Goal: Task Accomplishment & Management: Use online tool/utility

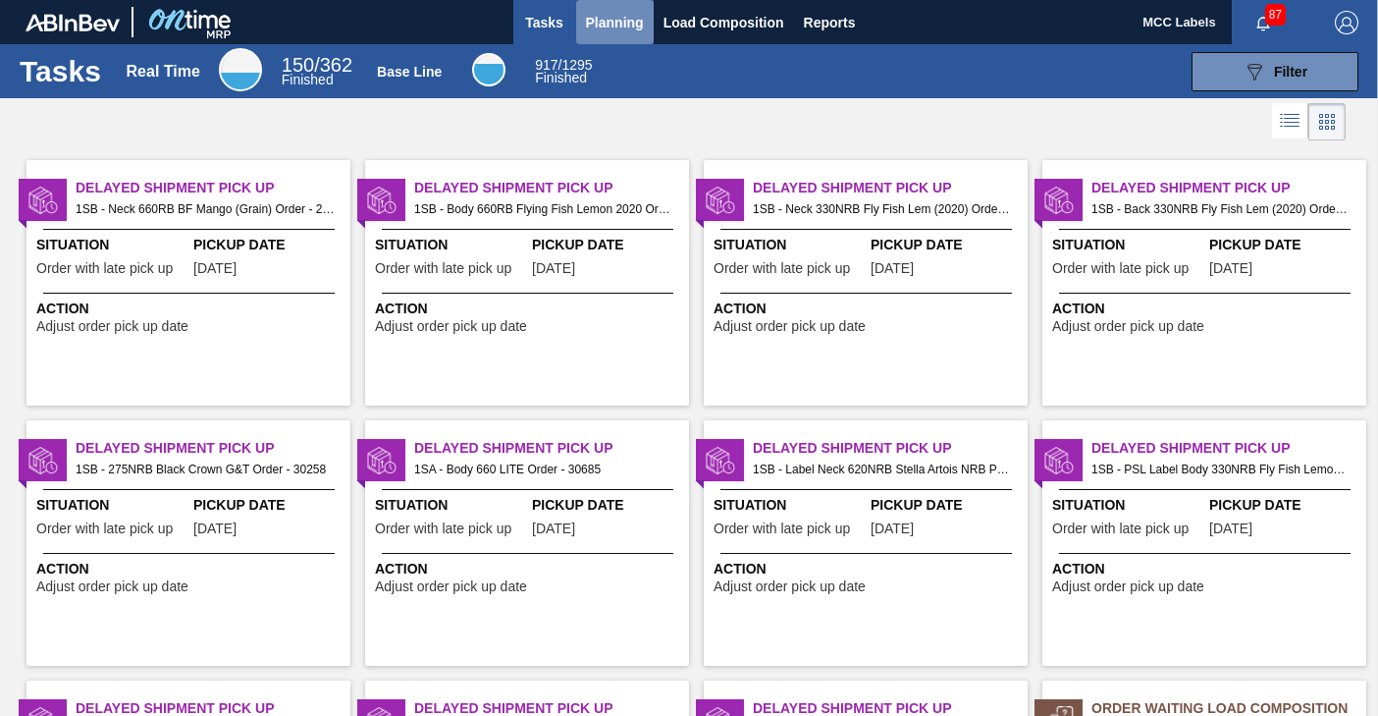
click at [610, 22] on span "Planning" at bounding box center [615, 23] width 58 height 24
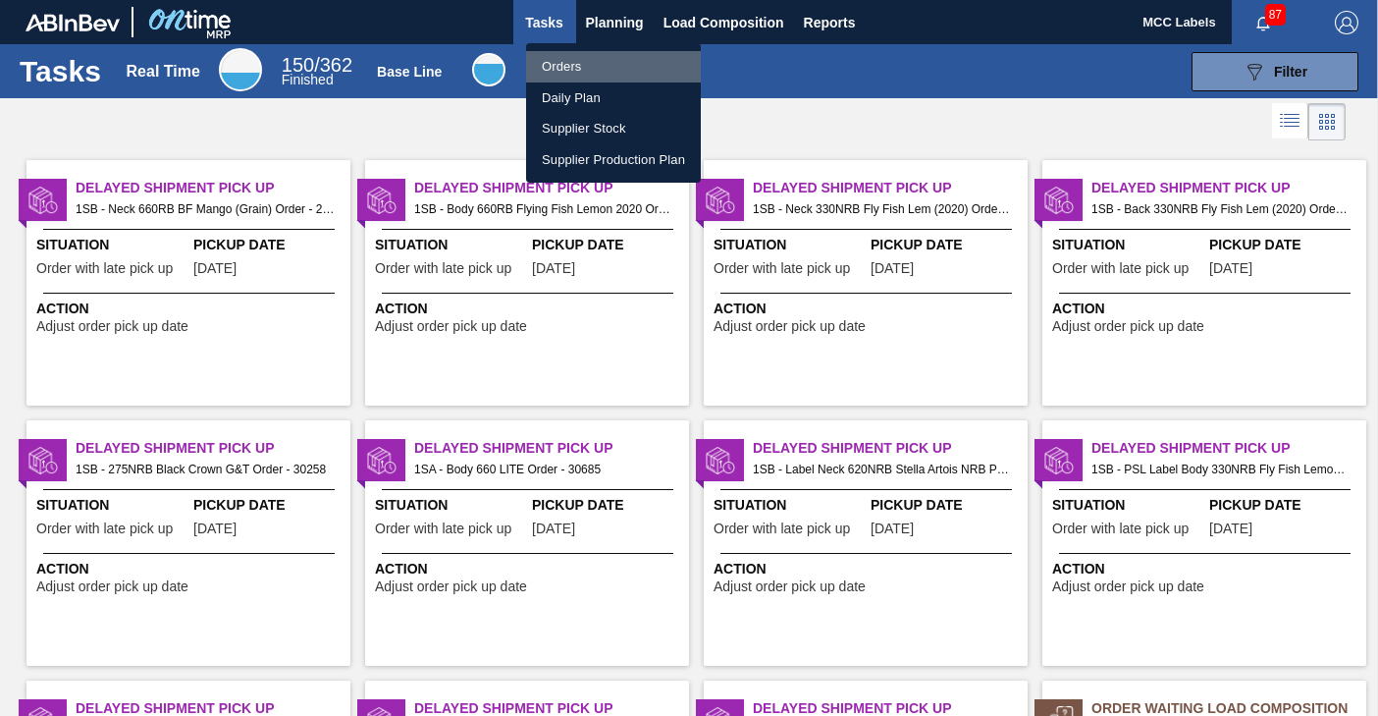
click at [550, 63] on li "Orders" at bounding box center [613, 66] width 175 height 31
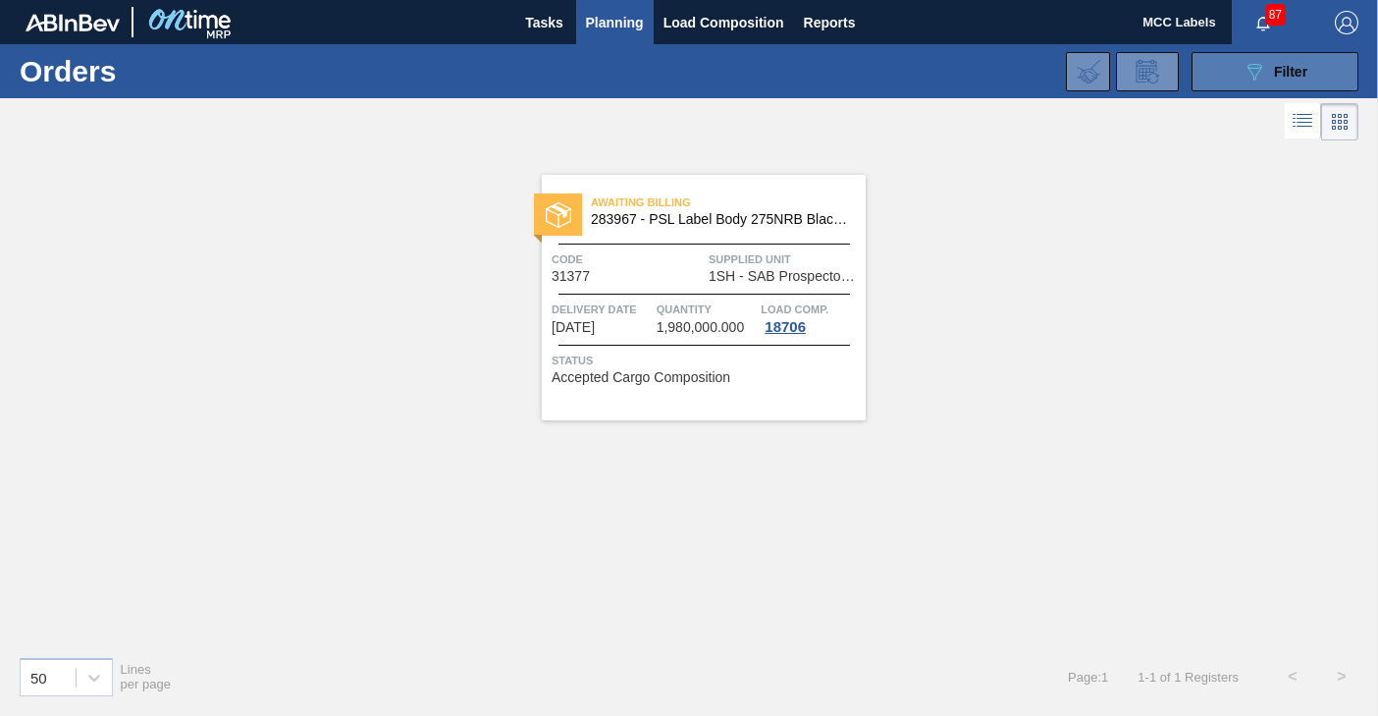
click at [1215, 76] on button "089F7B8B-B2A5-4AFE-B5C0-19BA573D28AC Filter" at bounding box center [1275, 71] width 167 height 39
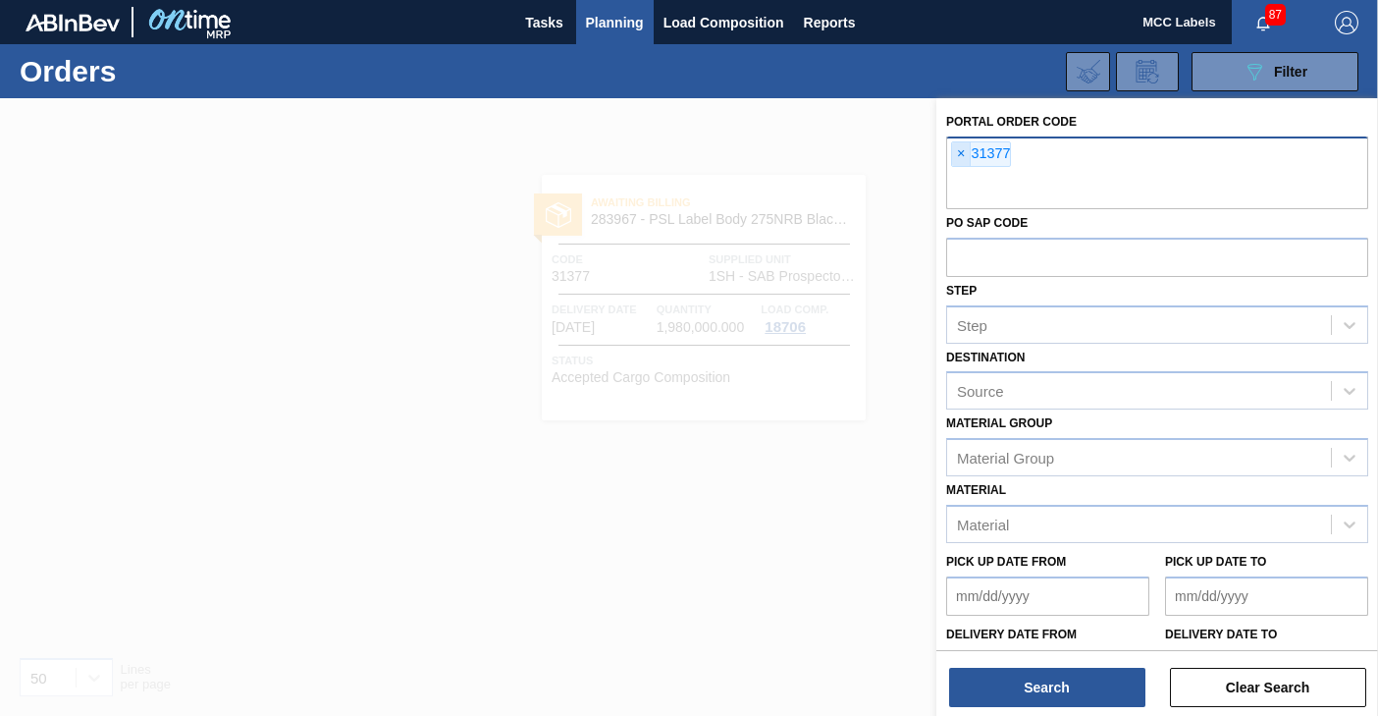
click at [959, 157] on span "×" at bounding box center [961, 154] width 19 height 24
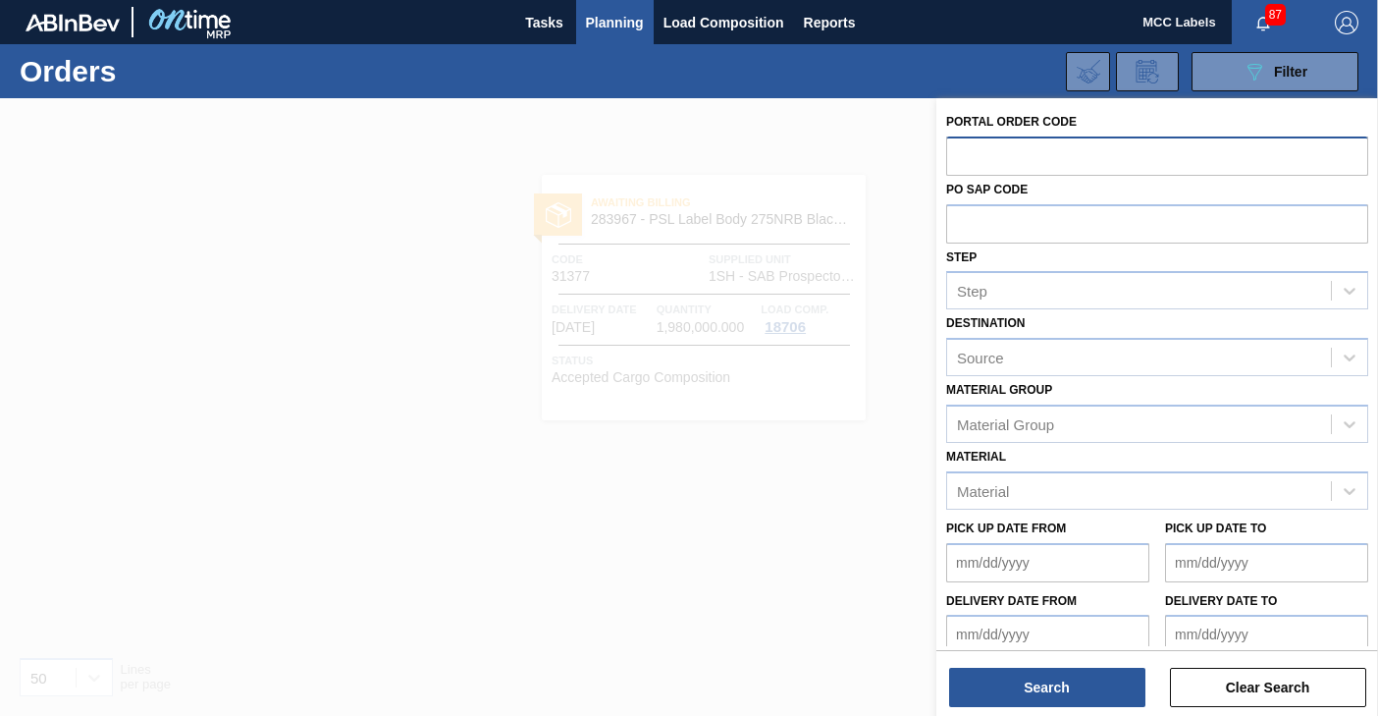
click at [959, 157] on input "text" at bounding box center [1157, 154] width 422 height 37
type input "31434"
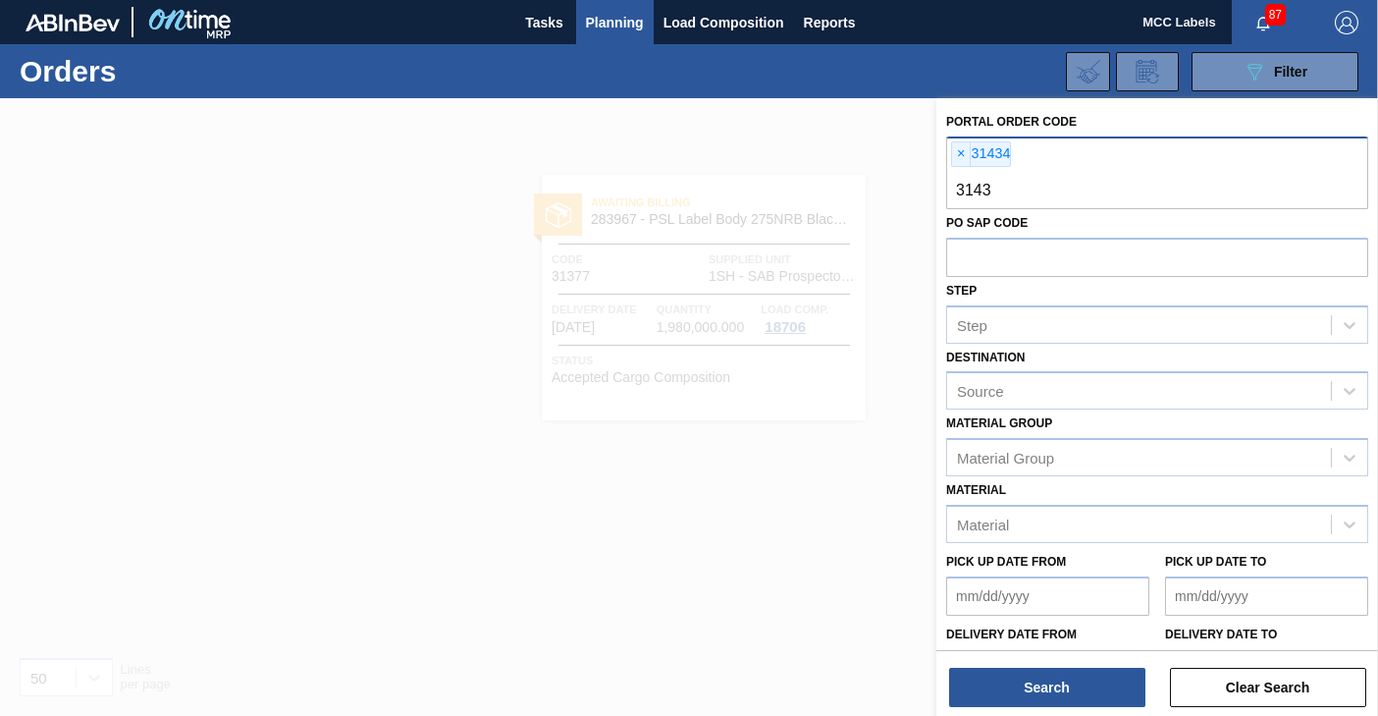
type input "31435"
type input "31436"
type input "31437"
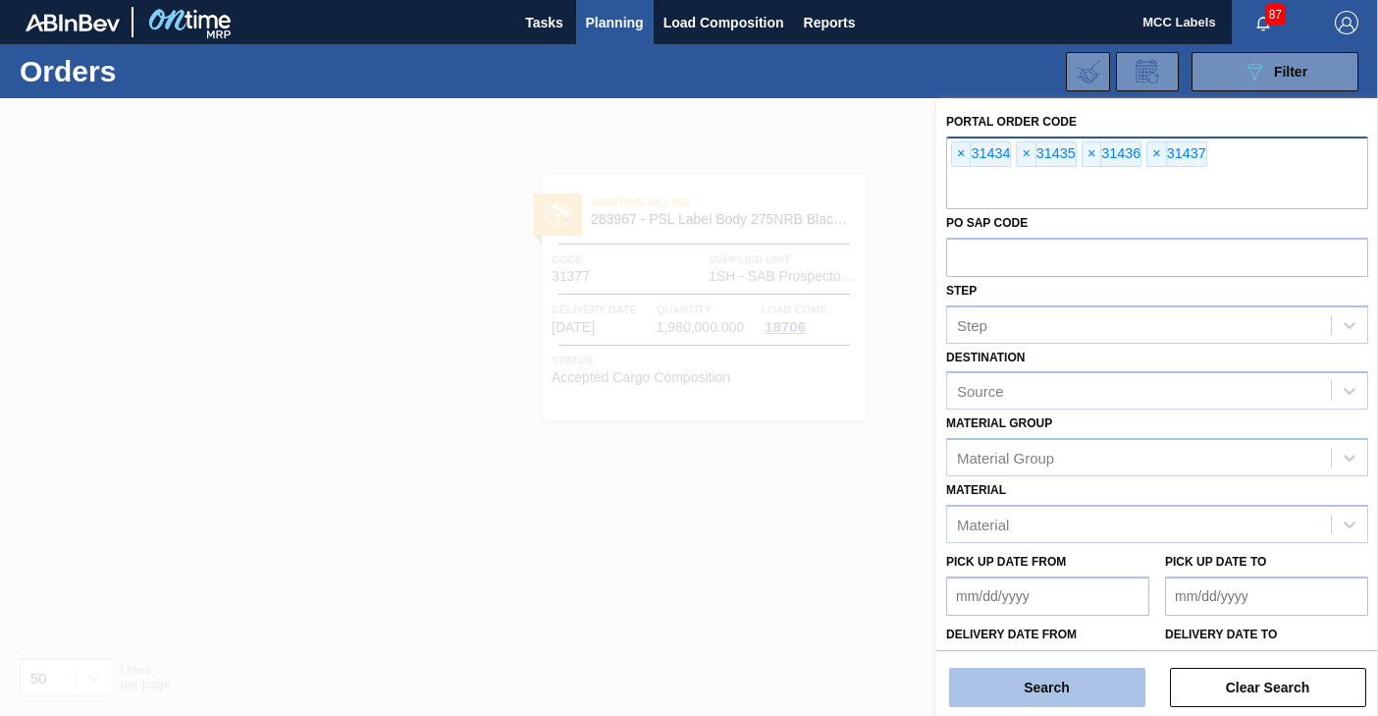
drag, startPoint x: 1050, startPoint y: 689, endPoint x: 1034, endPoint y: 695, distance: 16.8
click at [1037, 694] on button "Search" at bounding box center [1047, 687] width 196 height 39
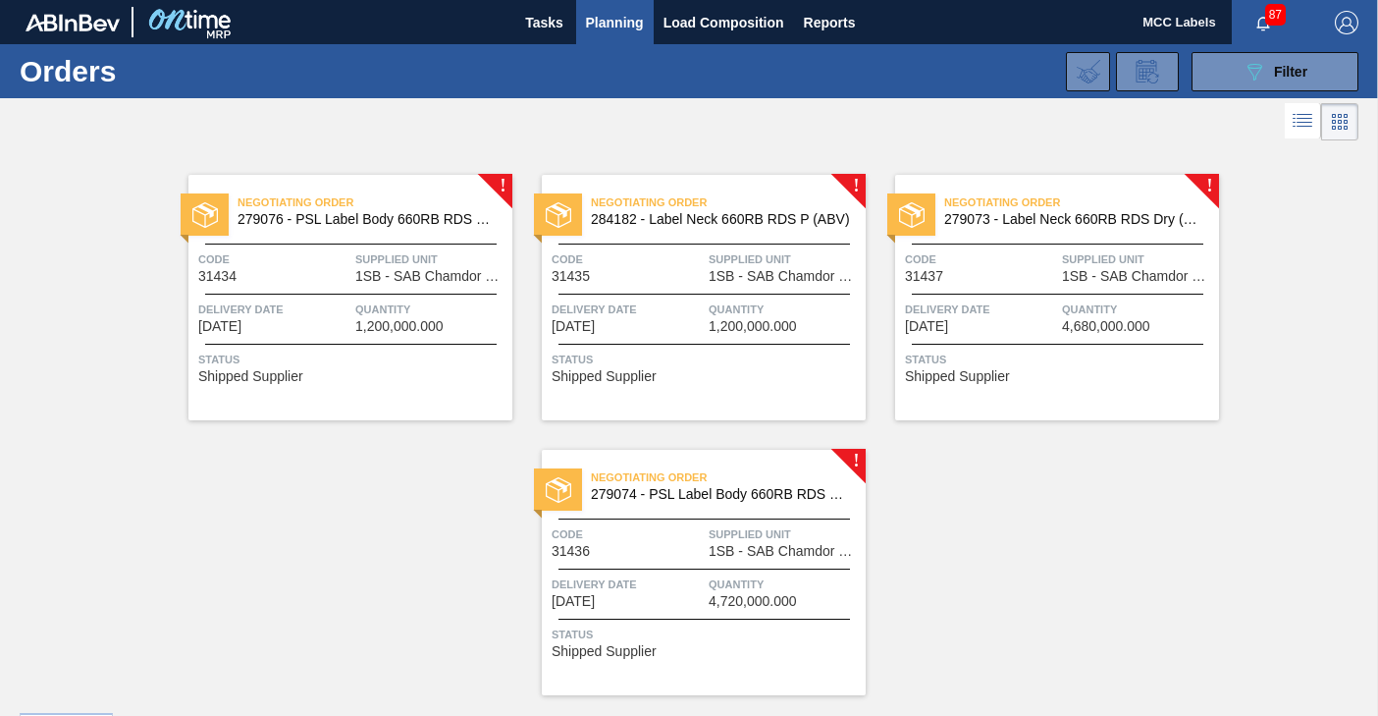
click at [295, 287] on div "Negotiating Order 279076 - PSL Label Body 660RB RDS Org (Blast) Code 31434 Supp…" at bounding box center [351, 297] width 324 height 245
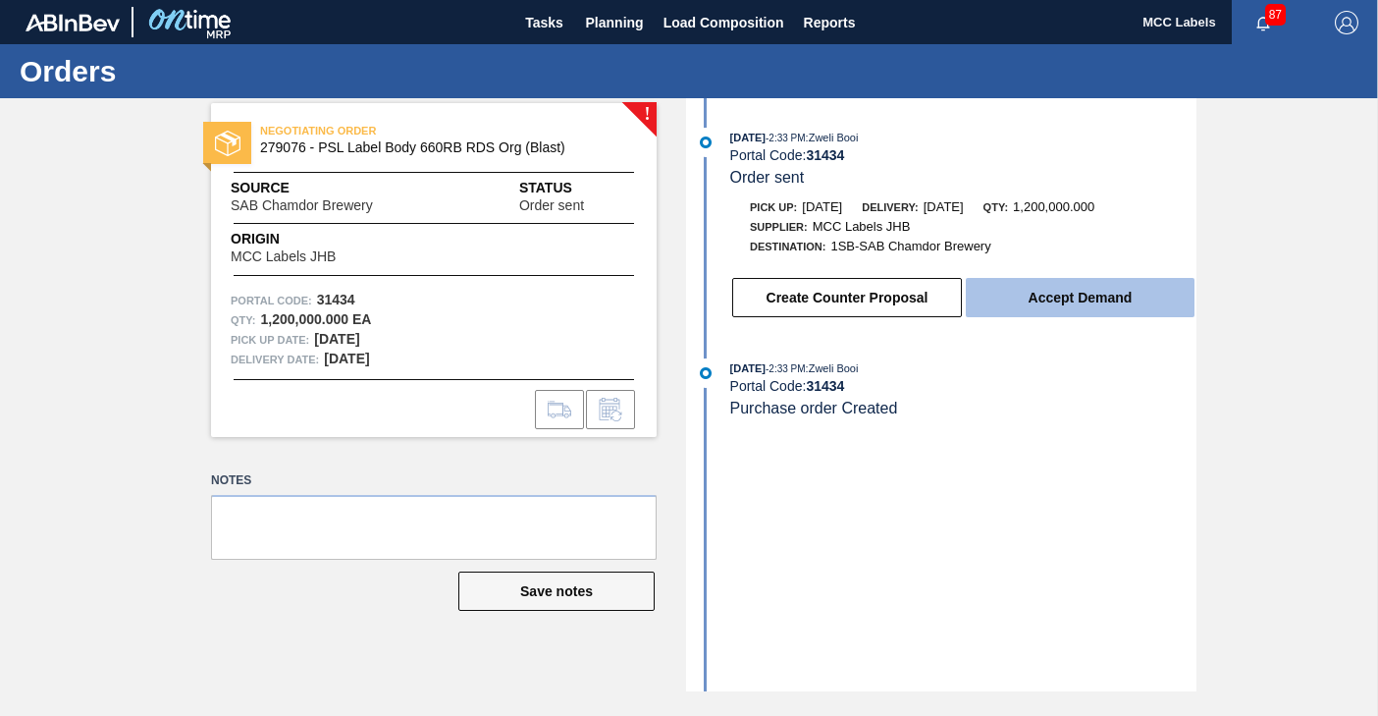
click at [1138, 300] on button "Accept Demand" at bounding box center [1080, 297] width 229 height 39
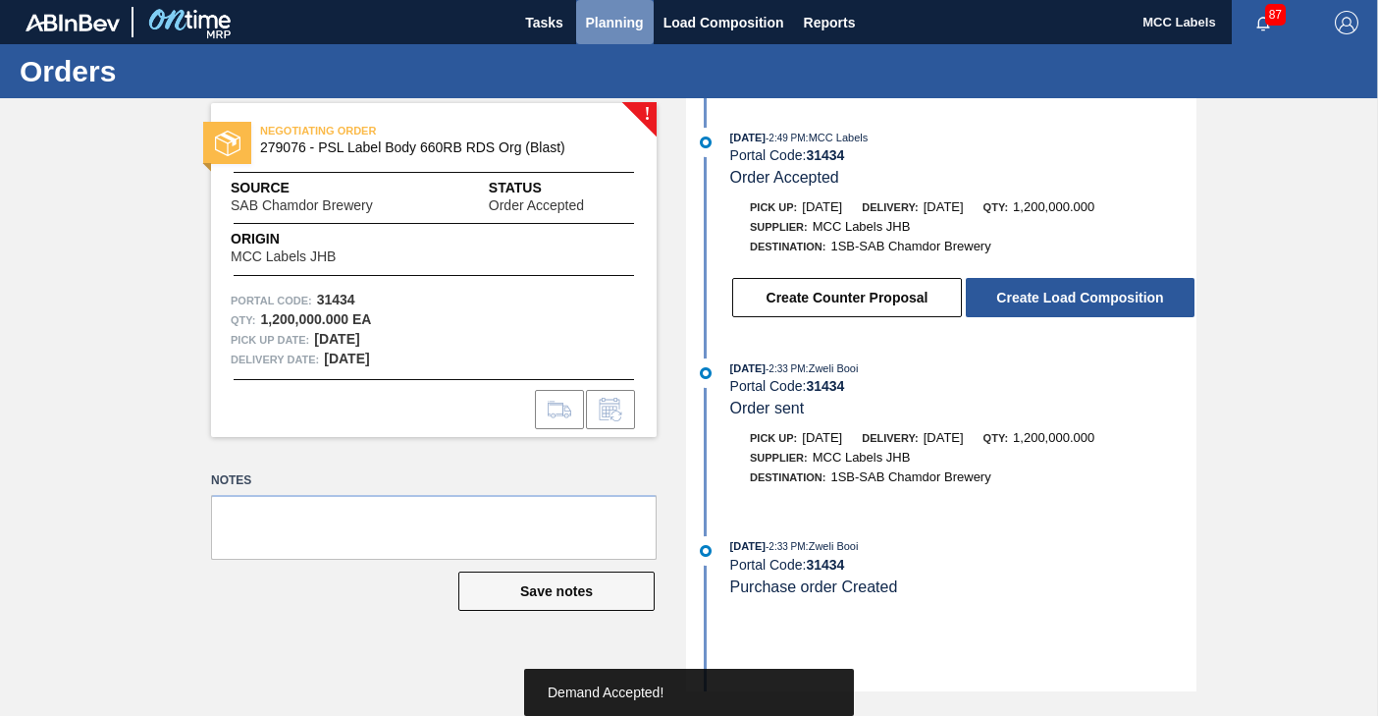
click at [626, 27] on span "Planning" at bounding box center [615, 23] width 58 height 24
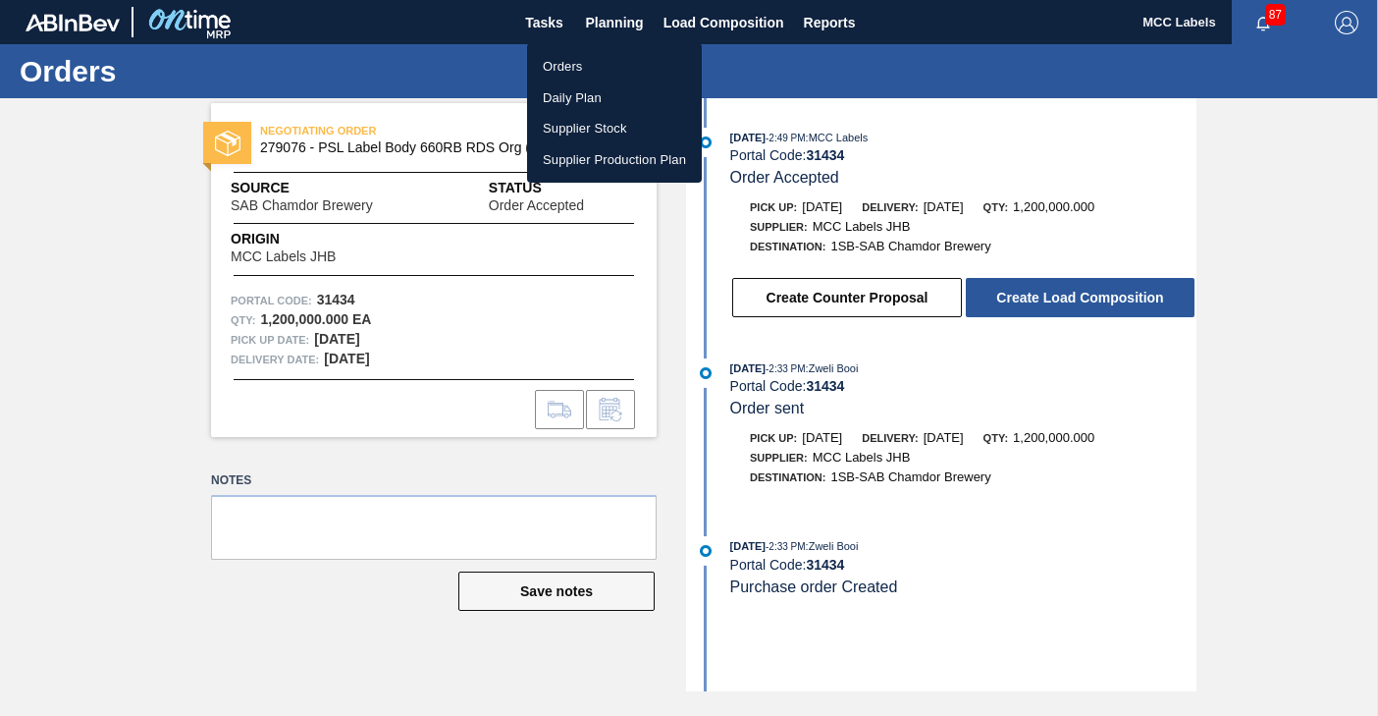
click at [553, 68] on li "Orders" at bounding box center [614, 66] width 175 height 31
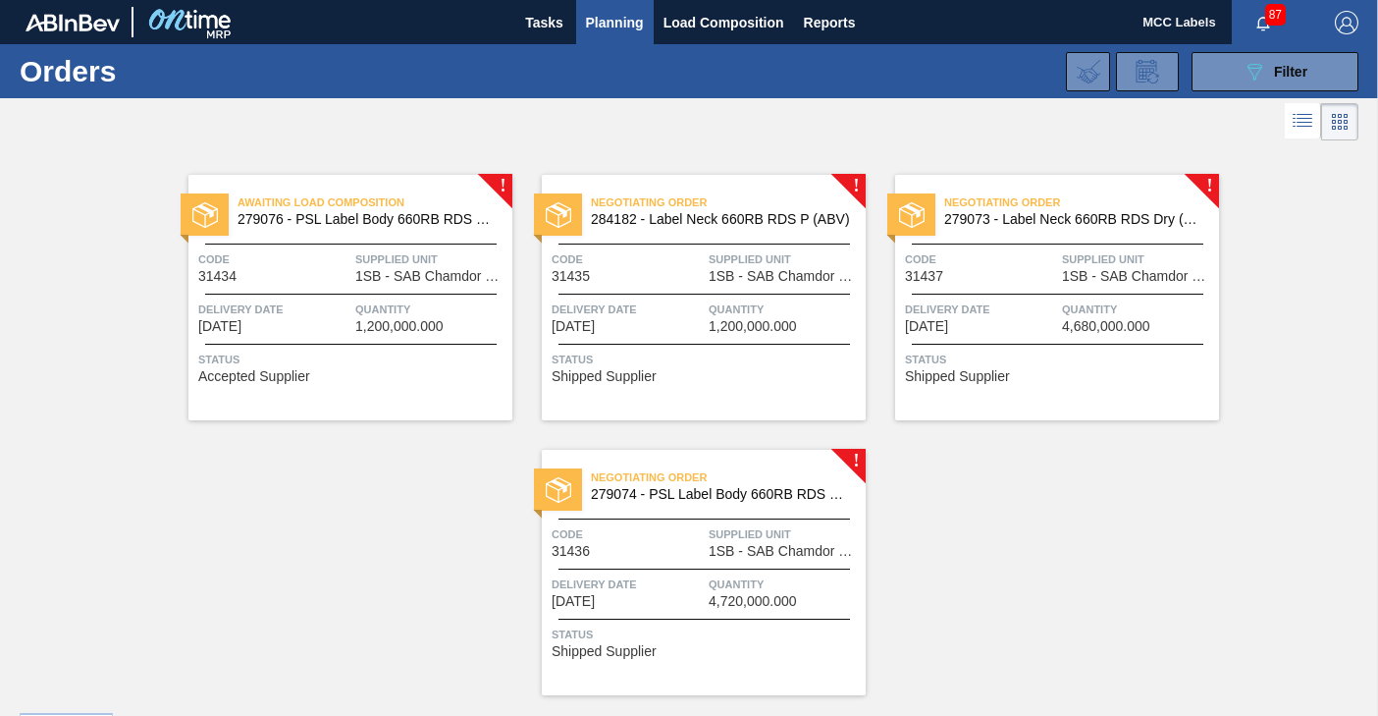
click at [665, 303] on span "Delivery Date" at bounding box center [628, 309] width 152 height 20
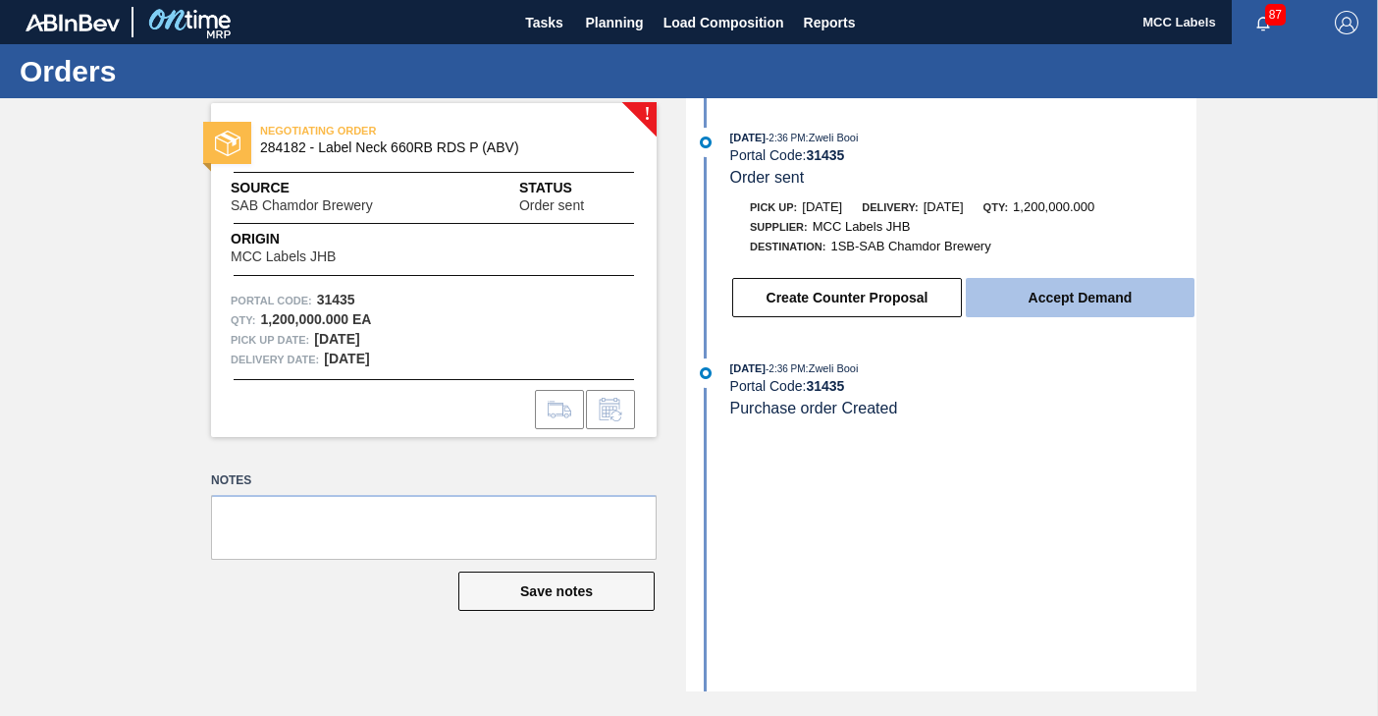
click at [1017, 294] on button "Accept Demand" at bounding box center [1080, 297] width 229 height 39
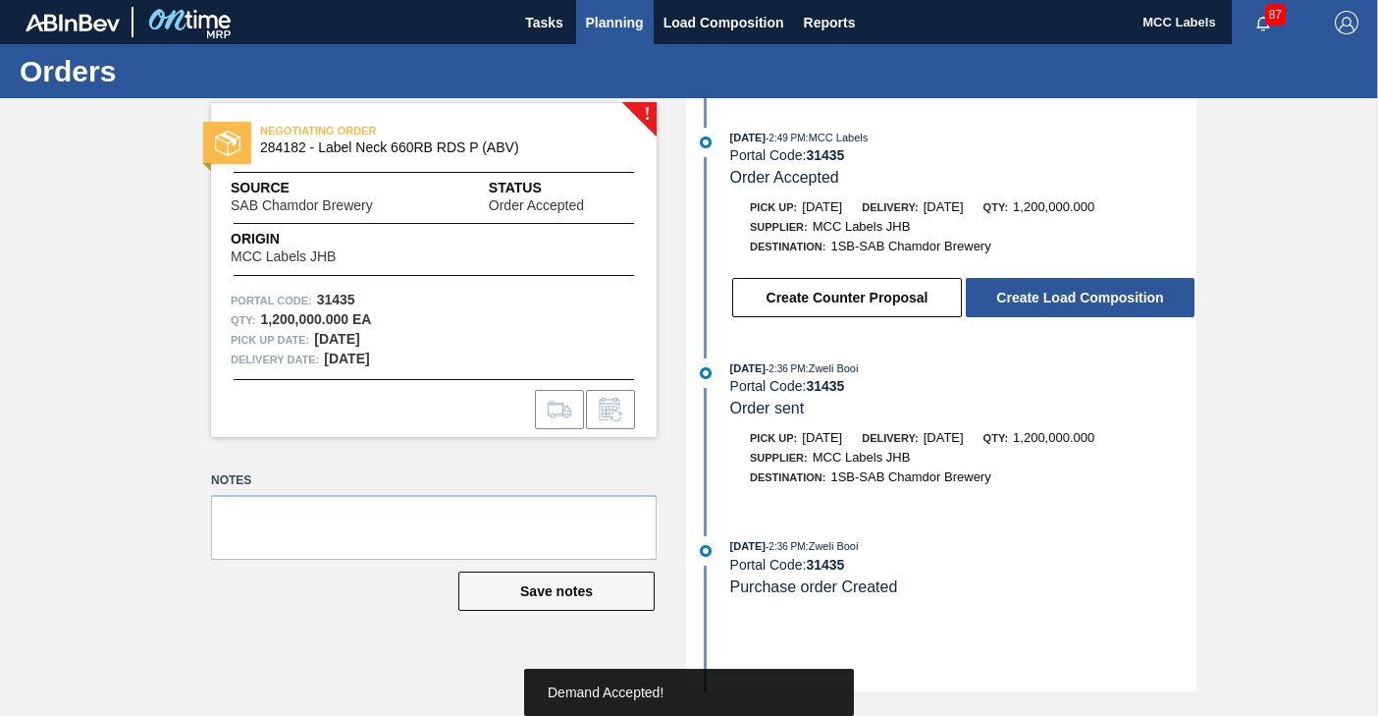
click at [602, 20] on span "Planning" at bounding box center [615, 23] width 58 height 24
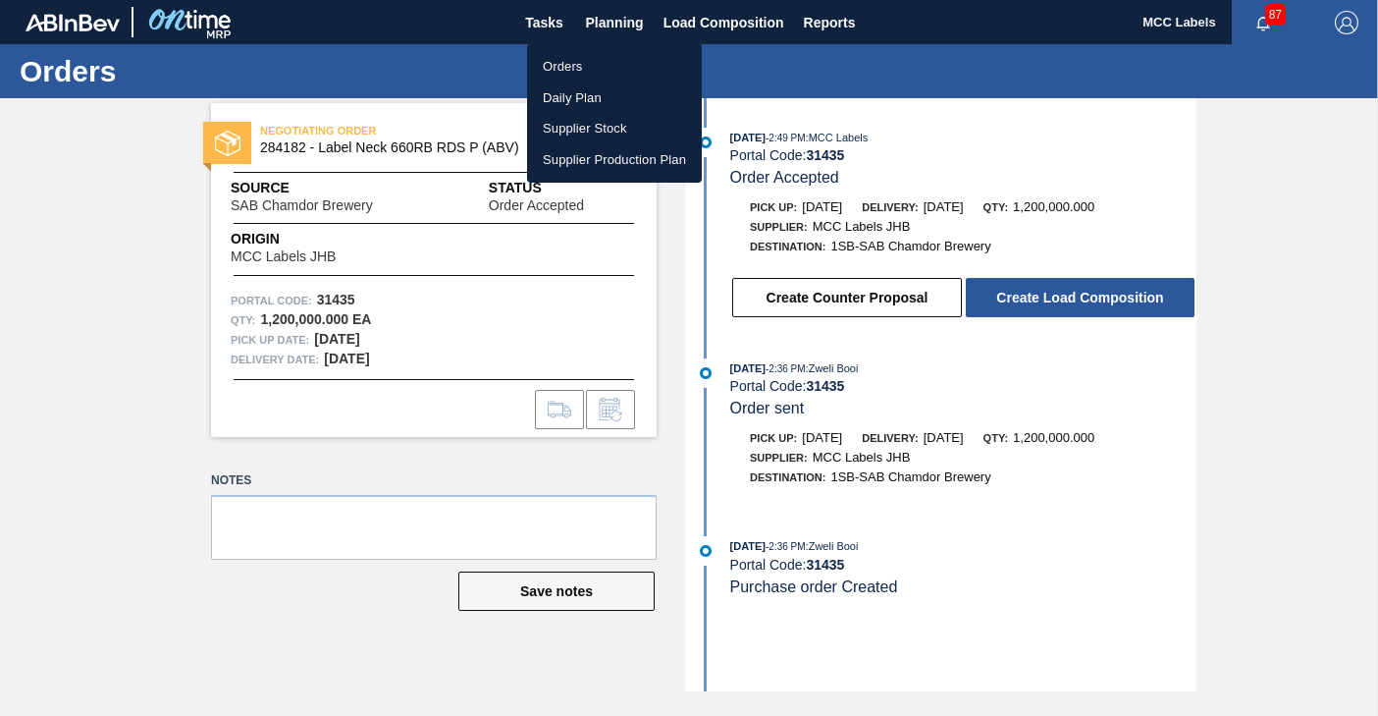
click at [562, 63] on li "Orders" at bounding box center [614, 66] width 175 height 31
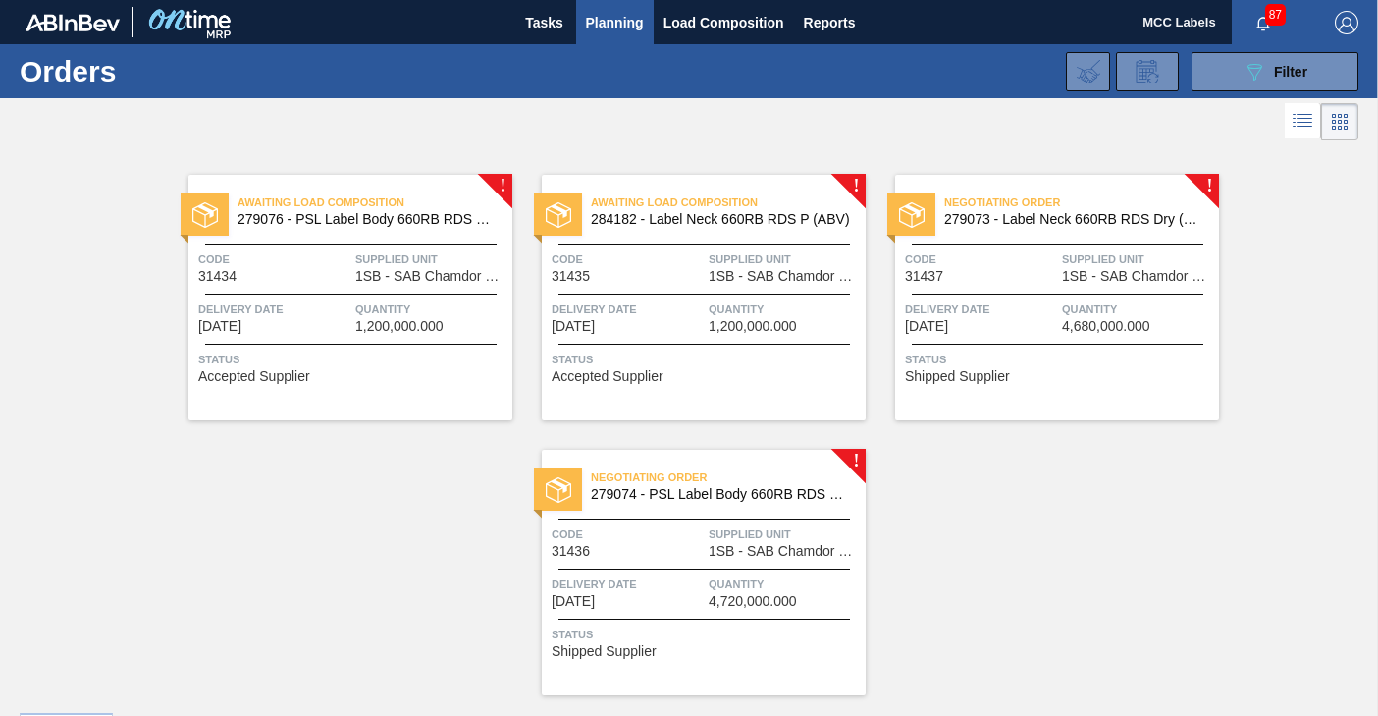
click at [1026, 316] on span "Delivery Date" at bounding box center [981, 309] width 152 height 20
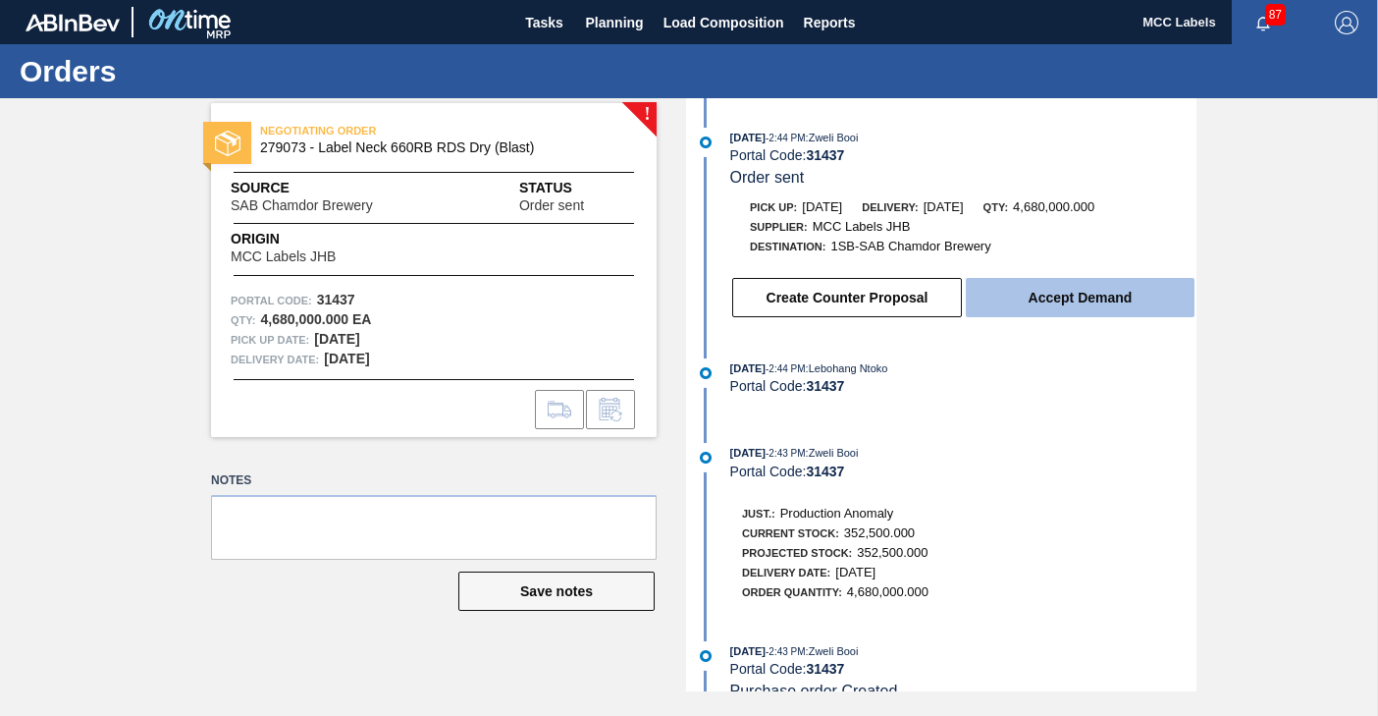
click at [1055, 301] on button "Accept Demand" at bounding box center [1080, 297] width 229 height 39
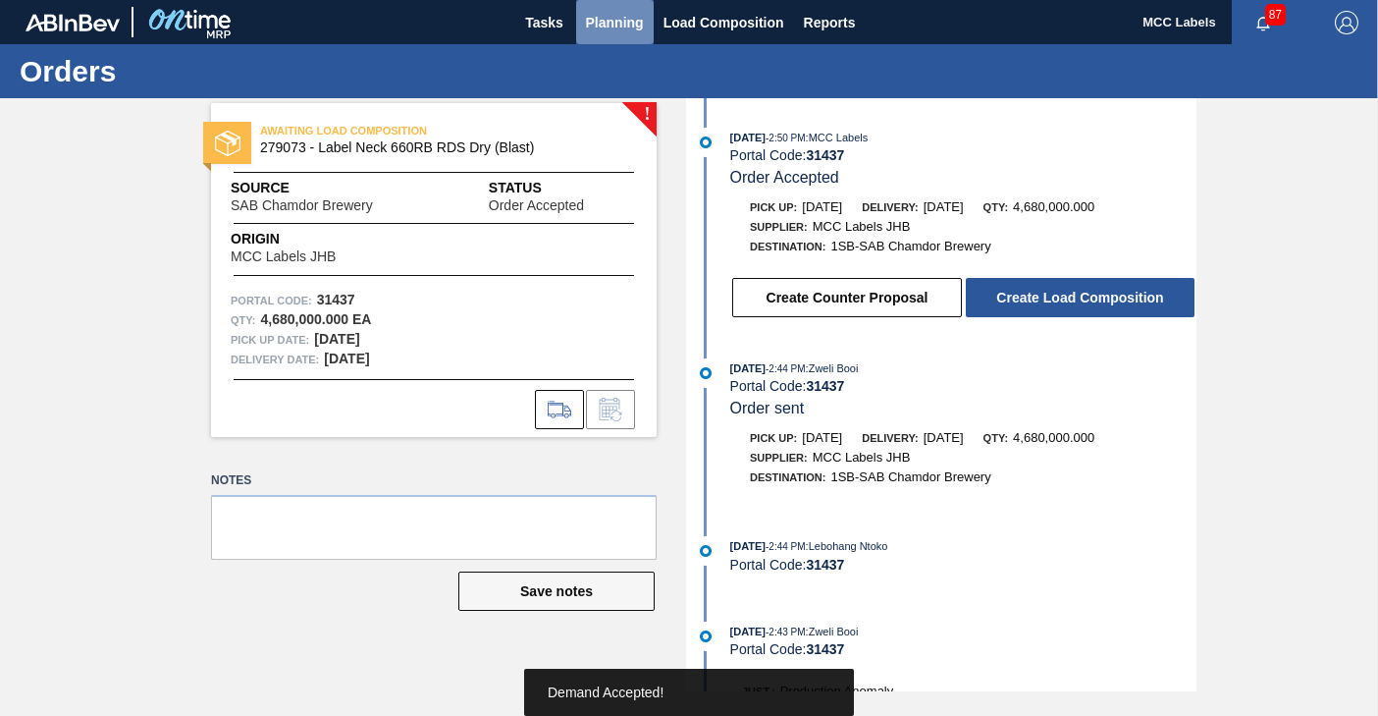
click at [615, 14] on span "Planning" at bounding box center [615, 23] width 58 height 24
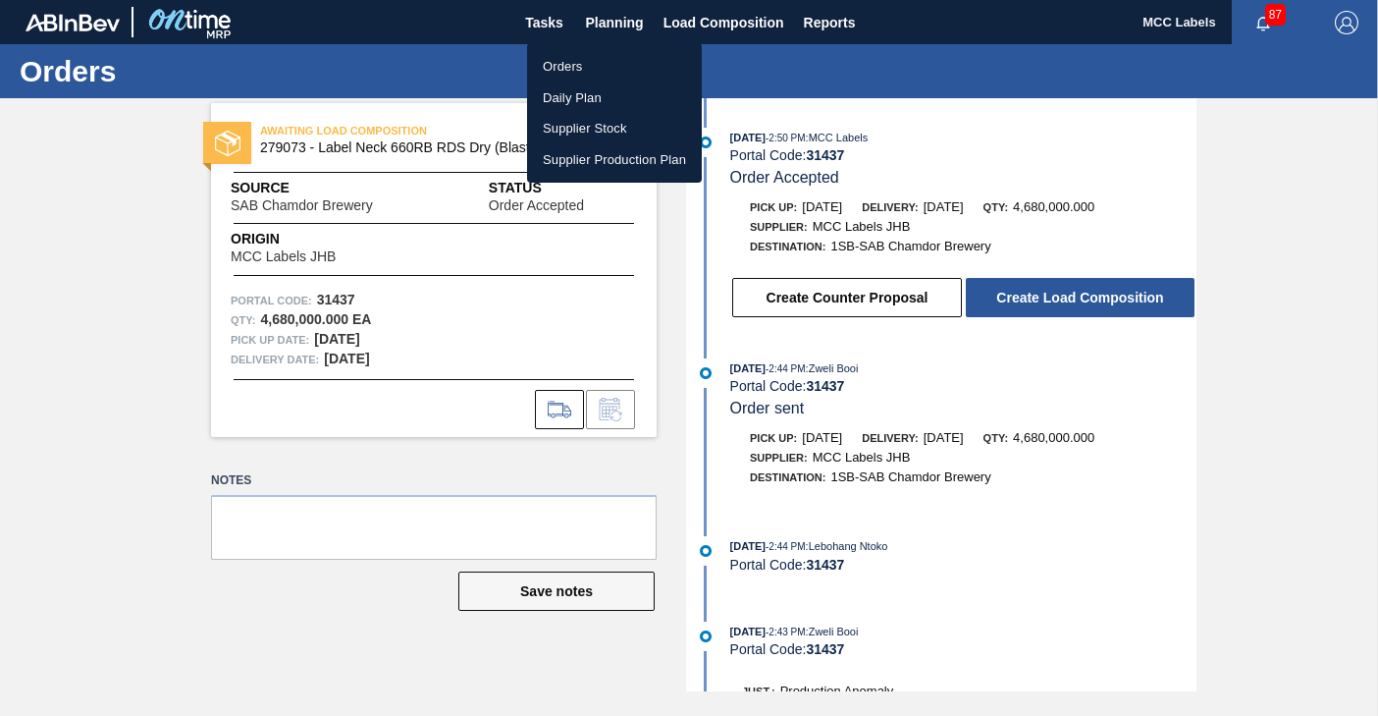
click at [561, 61] on li "Orders" at bounding box center [614, 66] width 175 height 31
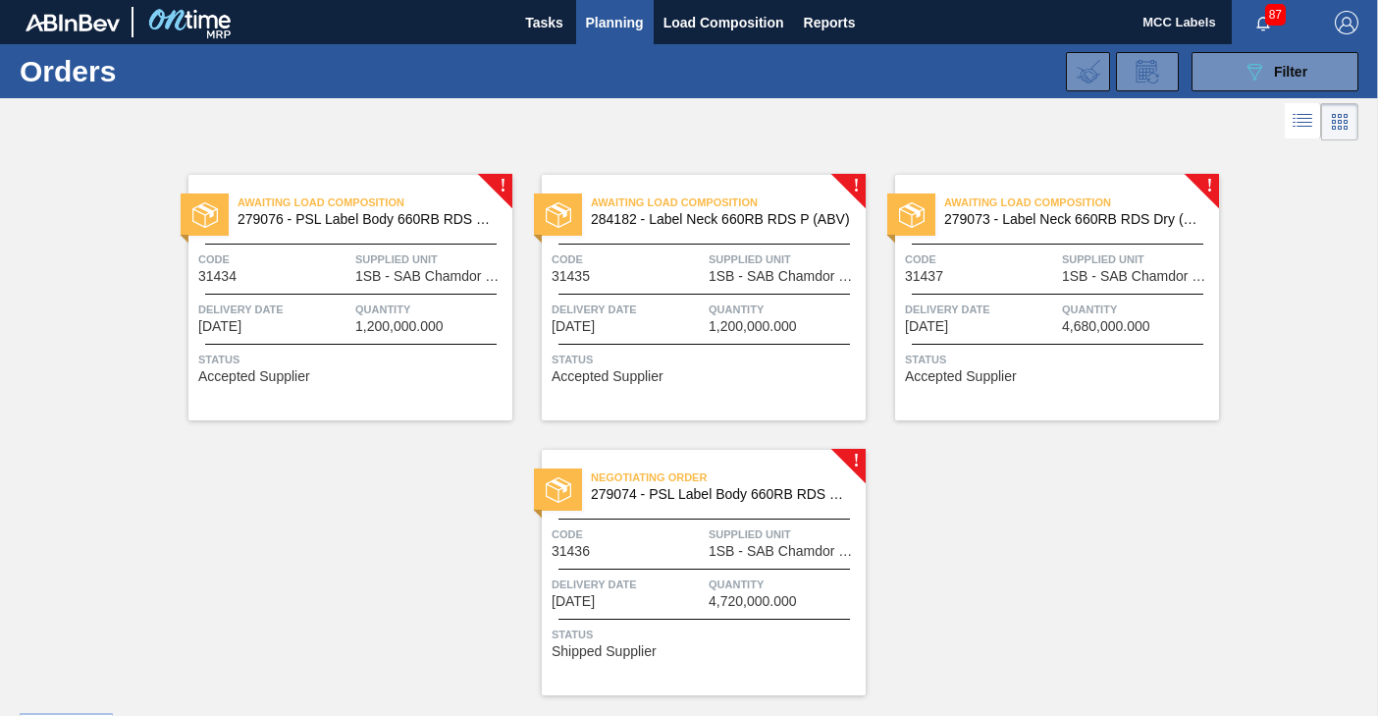
click at [725, 610] on div "Negotiating Order 279074 - PSL Label Body 660RB RDS Dry (Blast) Code 31436 Supp…" at bounding box center [704, 572] width 324 height 245
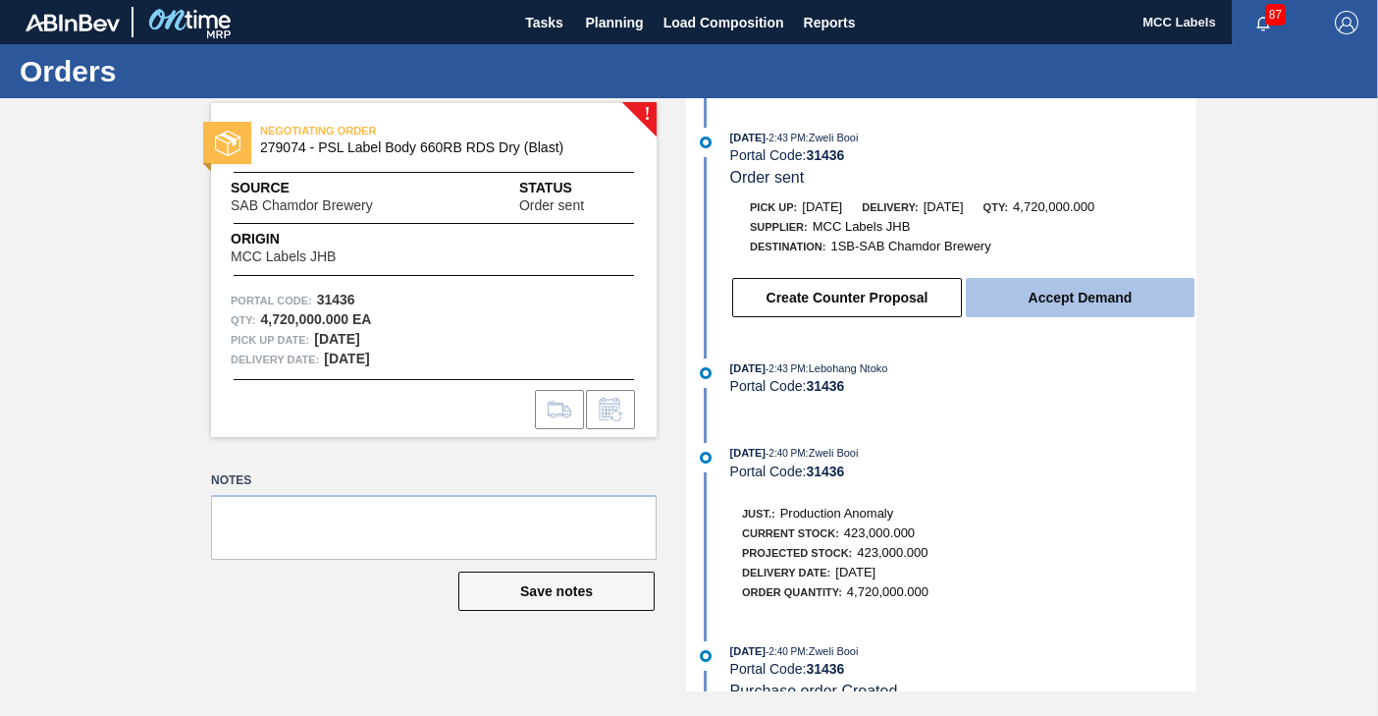
click at [999, 294] on button "Accept Demand" at bounding box center [1080, 297] width 229 height 39
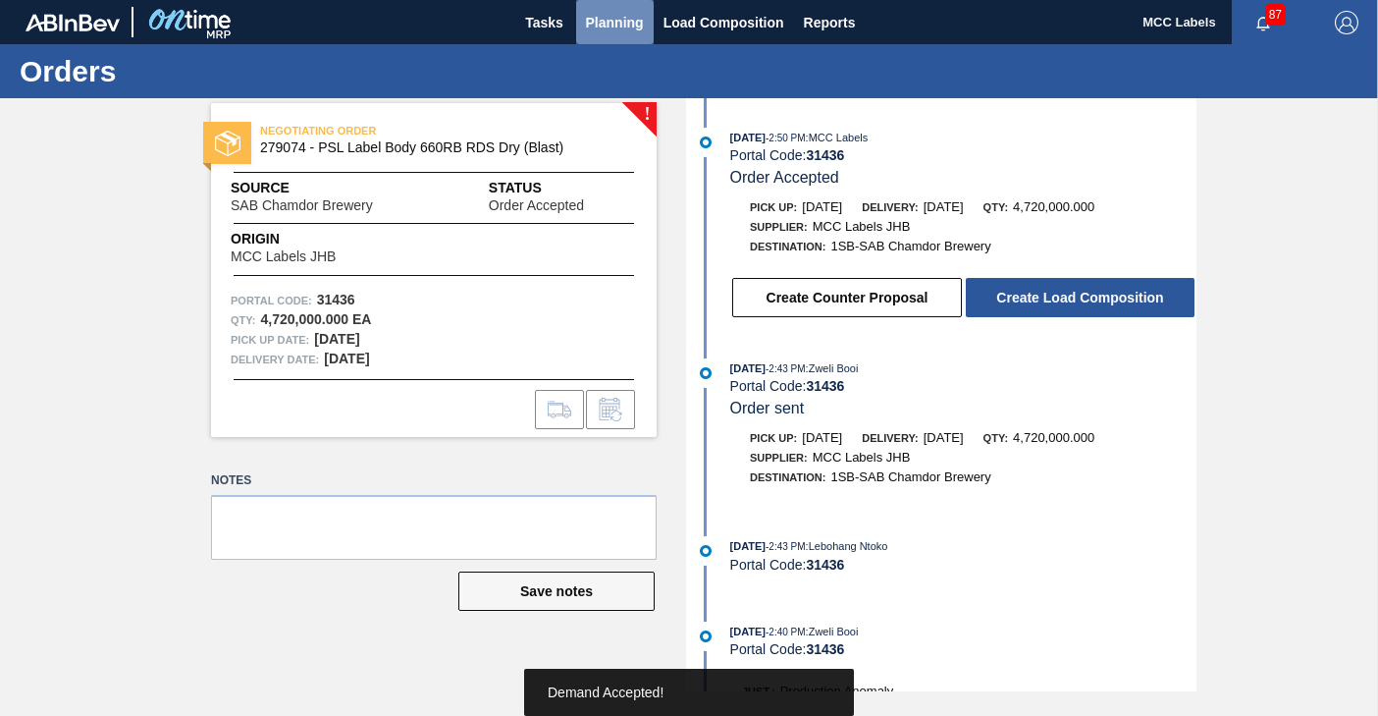
click at [614, 27] on span "Planning" at bounding box center [615, 23] width 58 height 24
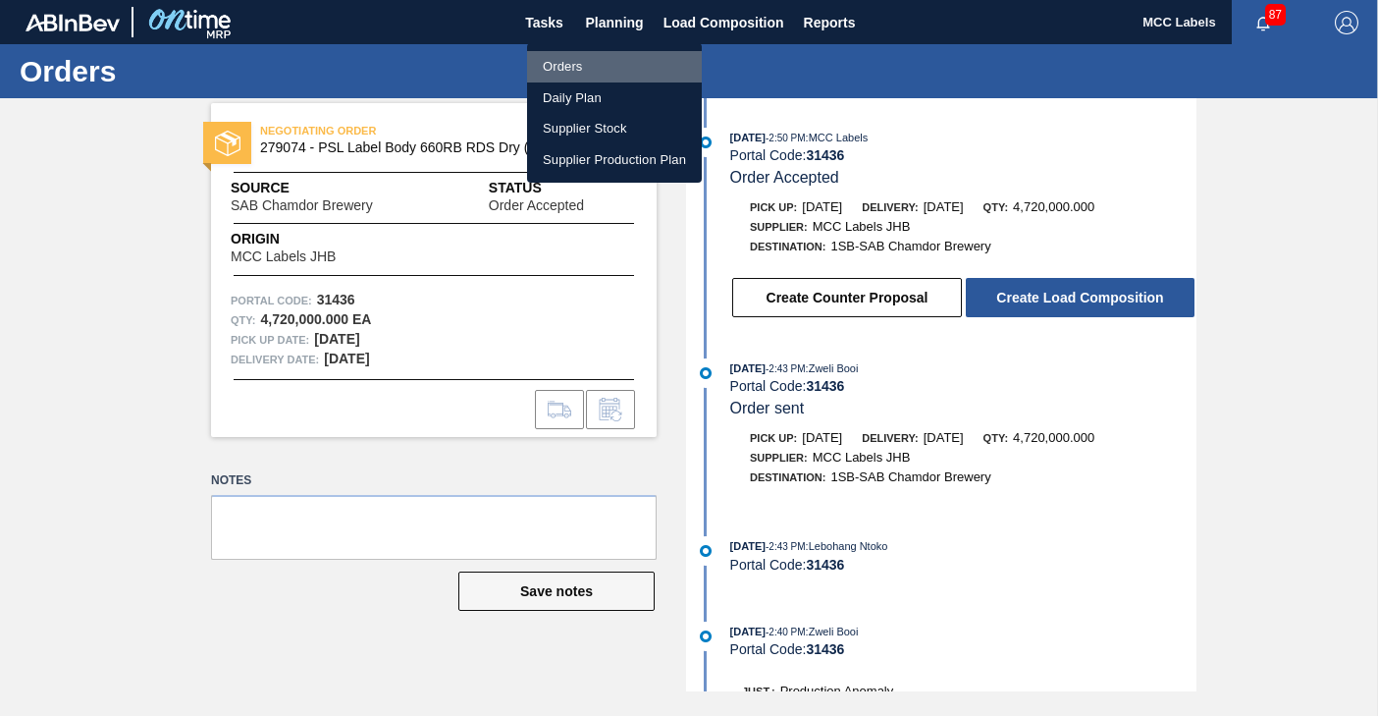
click at [555, 65] on li "Orders" at bounding box center [614, 66] width 175 height 31
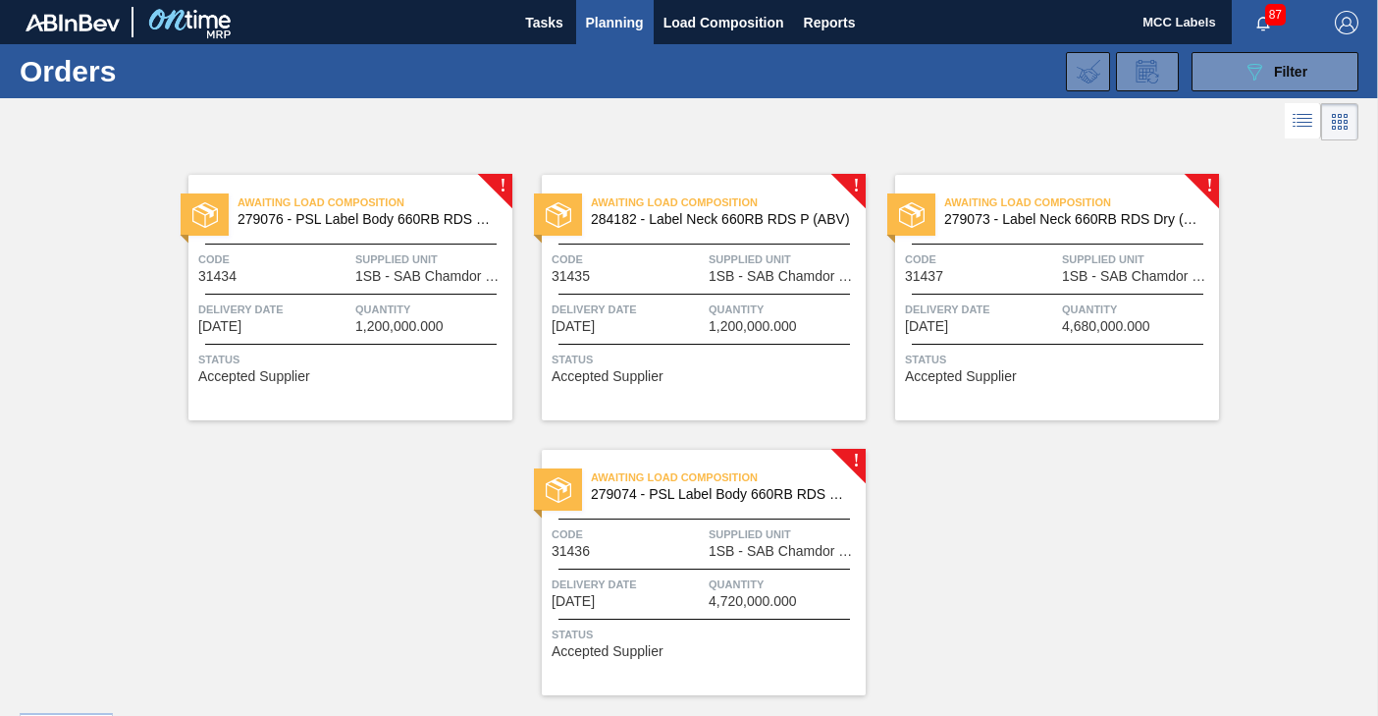
click at [345, 314] on span "Delivery Date" at bounding box center [274, 309] width 152 height 20
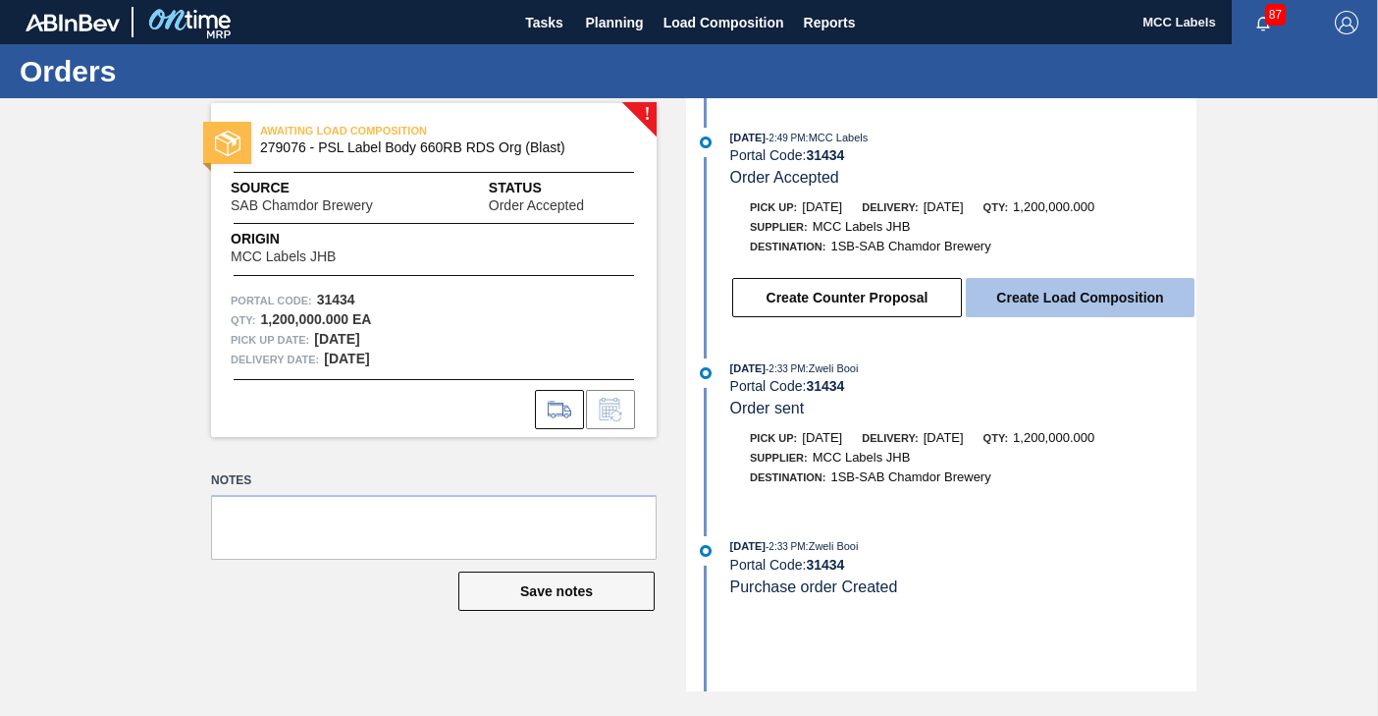
click at [1043, 291] on button "Create Load Composition" at bounding box center [1080, 297] width 229 height 39
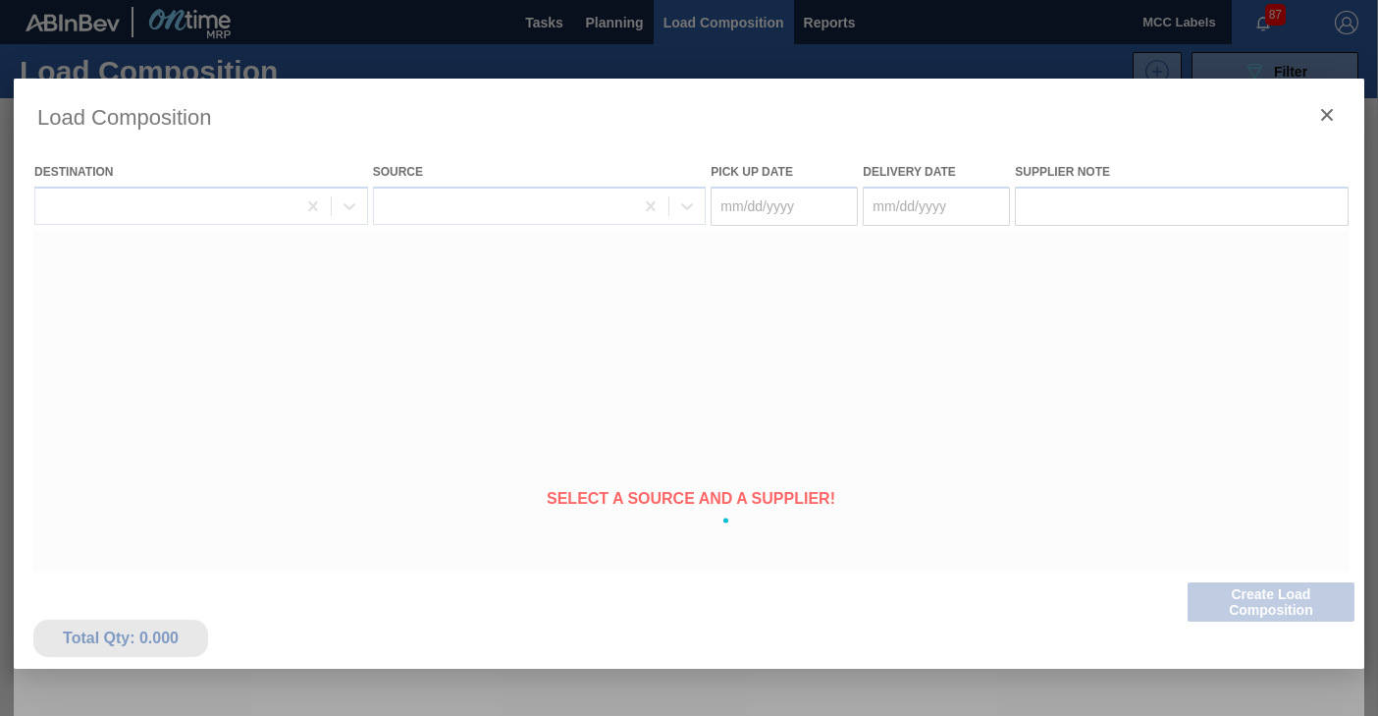
type Date "[DATE]"
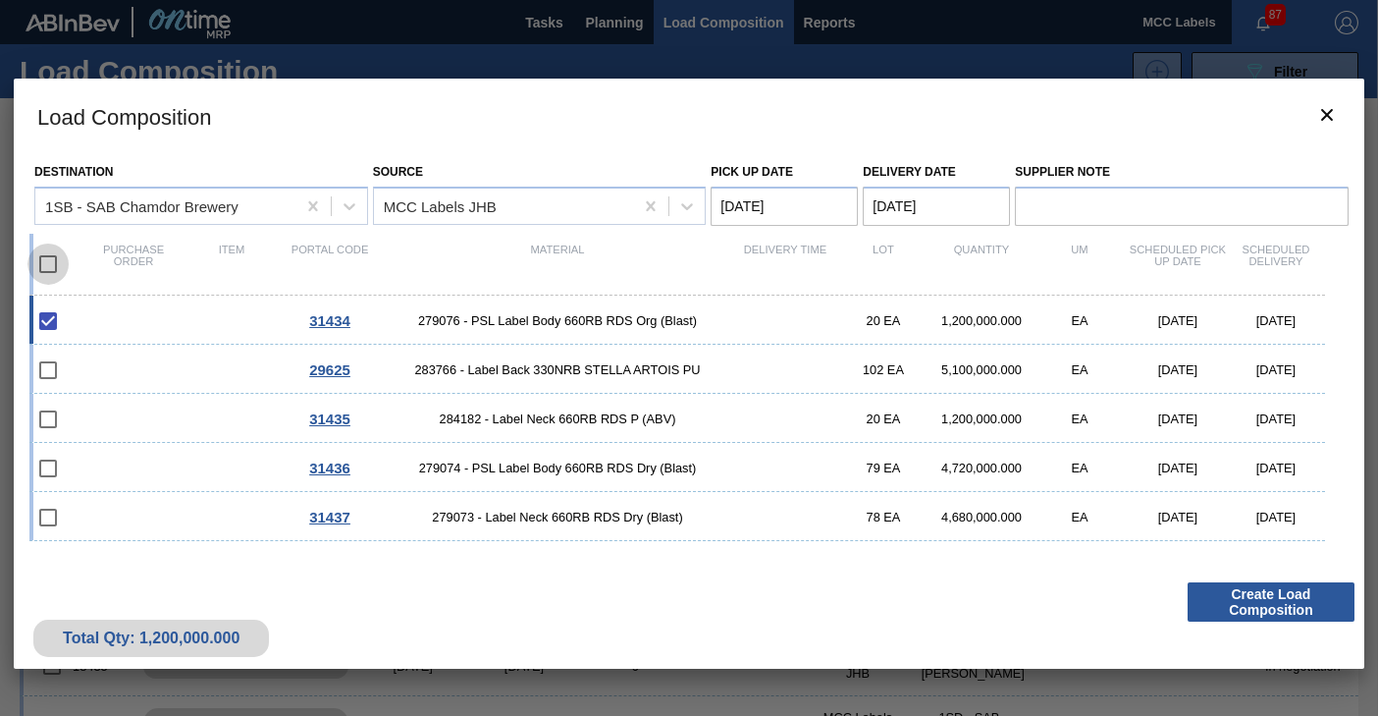
click at [36, 262] on input "checkbox" at bounding box center [47, 263] width 41 height 41
checkbox input "true"
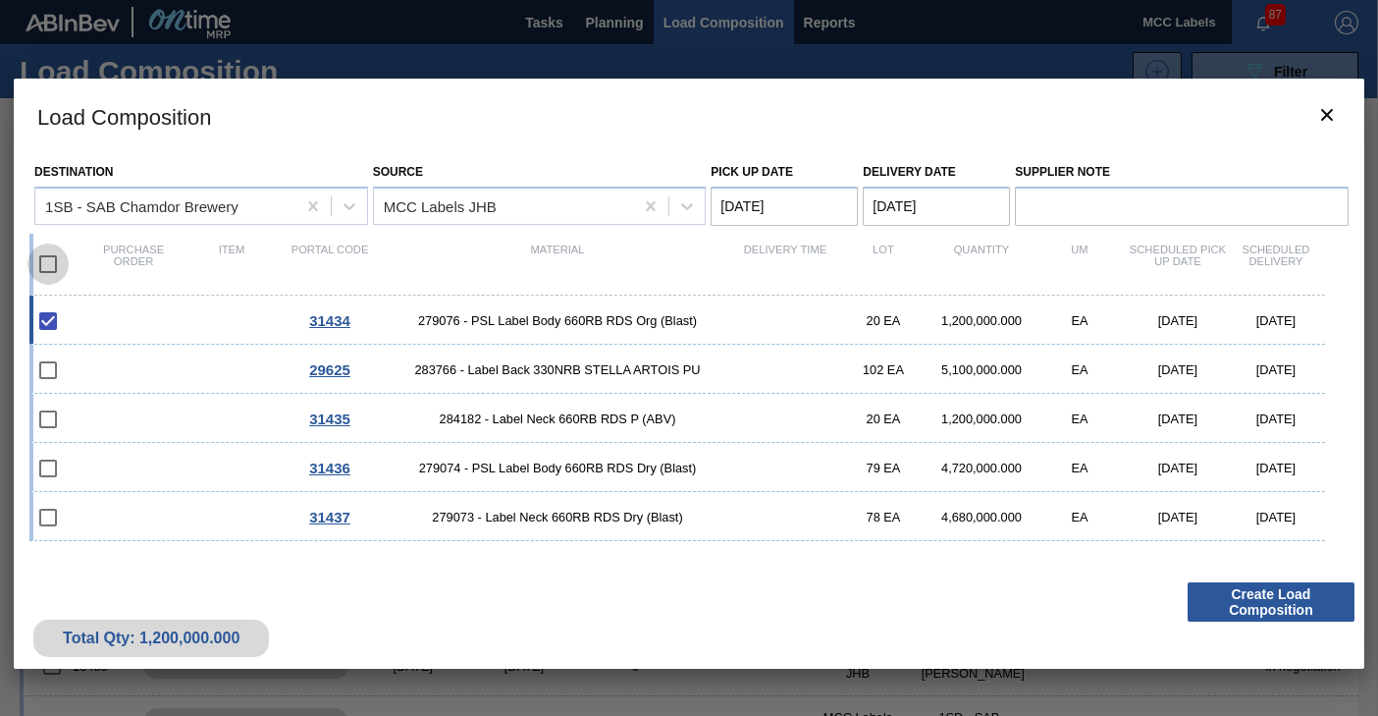
checkbox input "true"
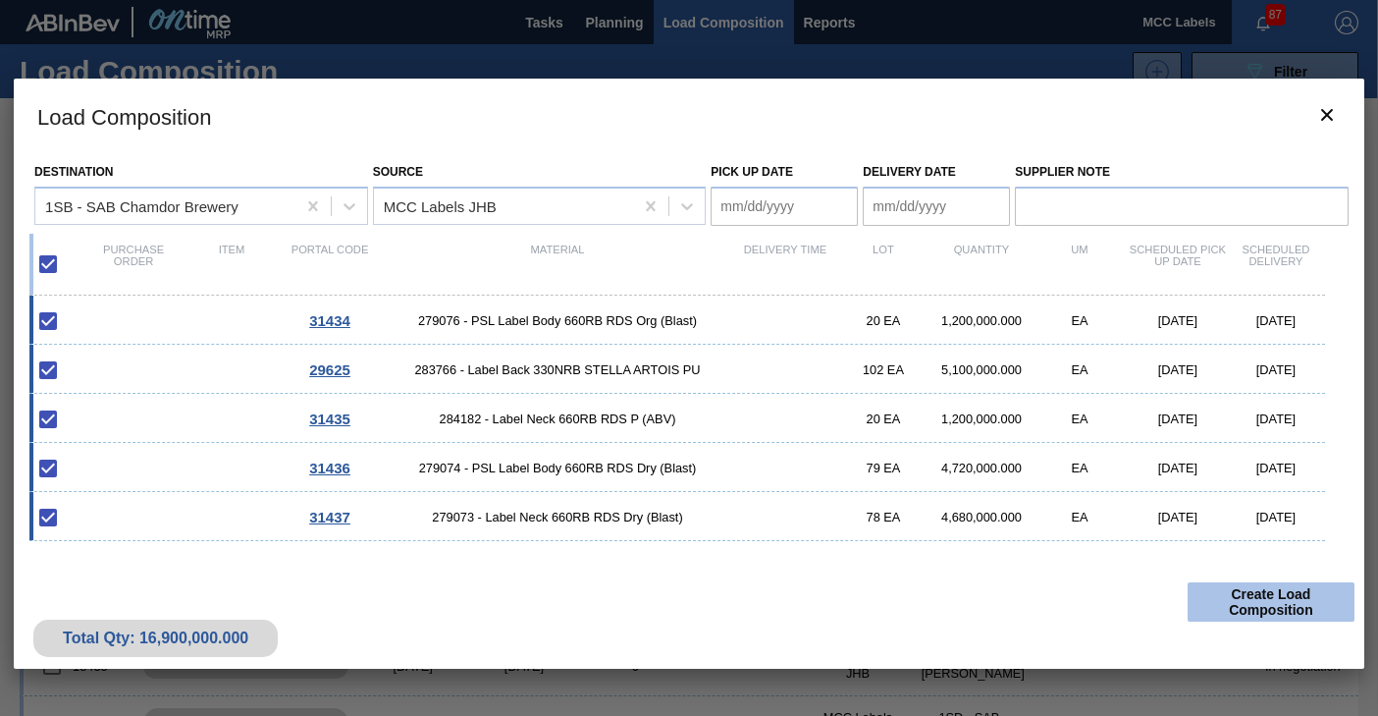
click at [1236, 594] on button "Create Load Composition" at bounding box center [1271, 601] width 167 height 39
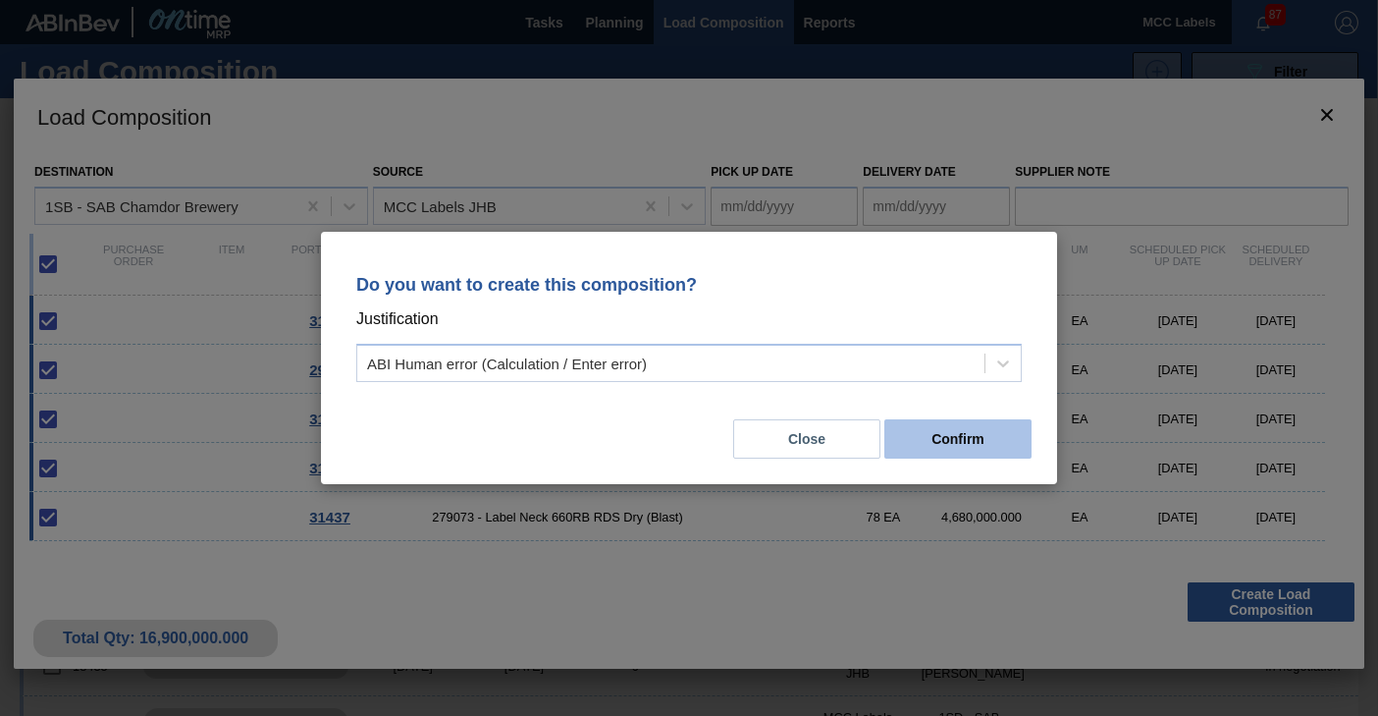
click at [919, 439] on button "Confirm" at bounding box center [958, 438] width 147 height 39
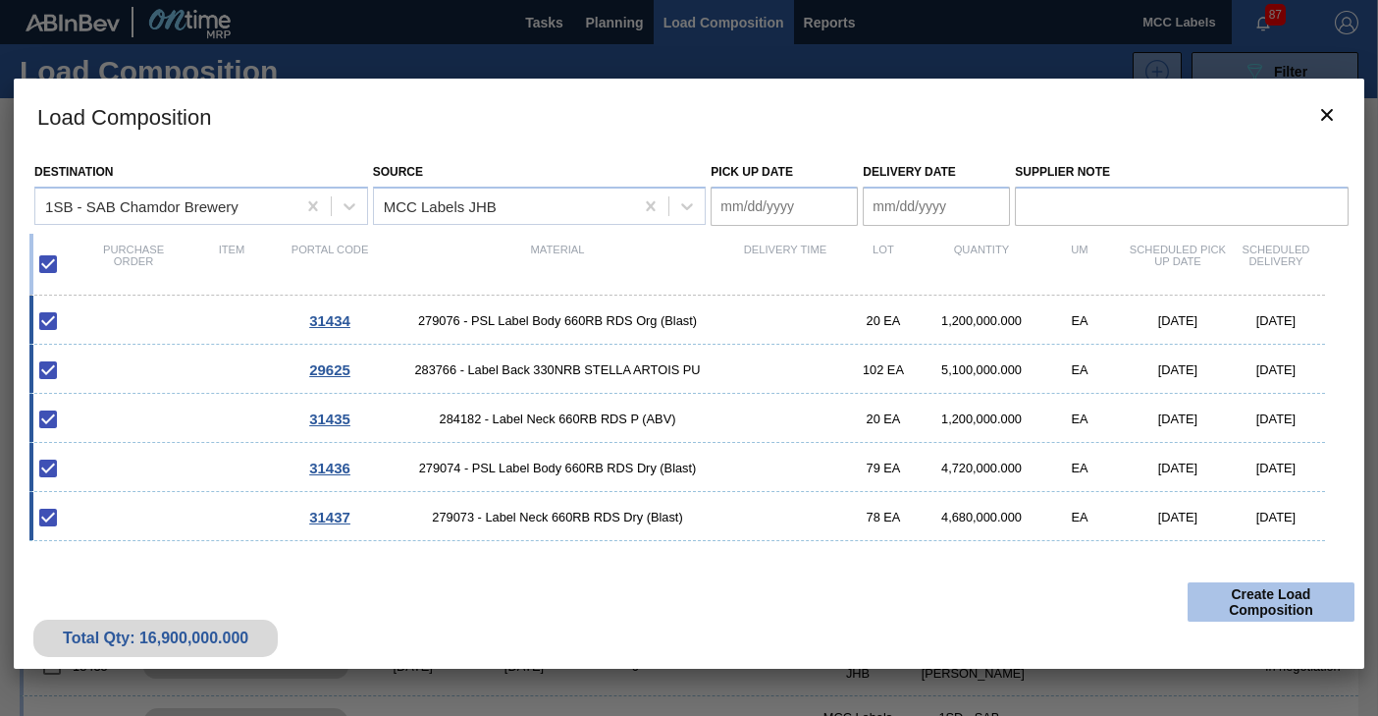
click at [1267, 608] on button "Create Load Composition" at bounding box center [1271, 601] width 167 height 39
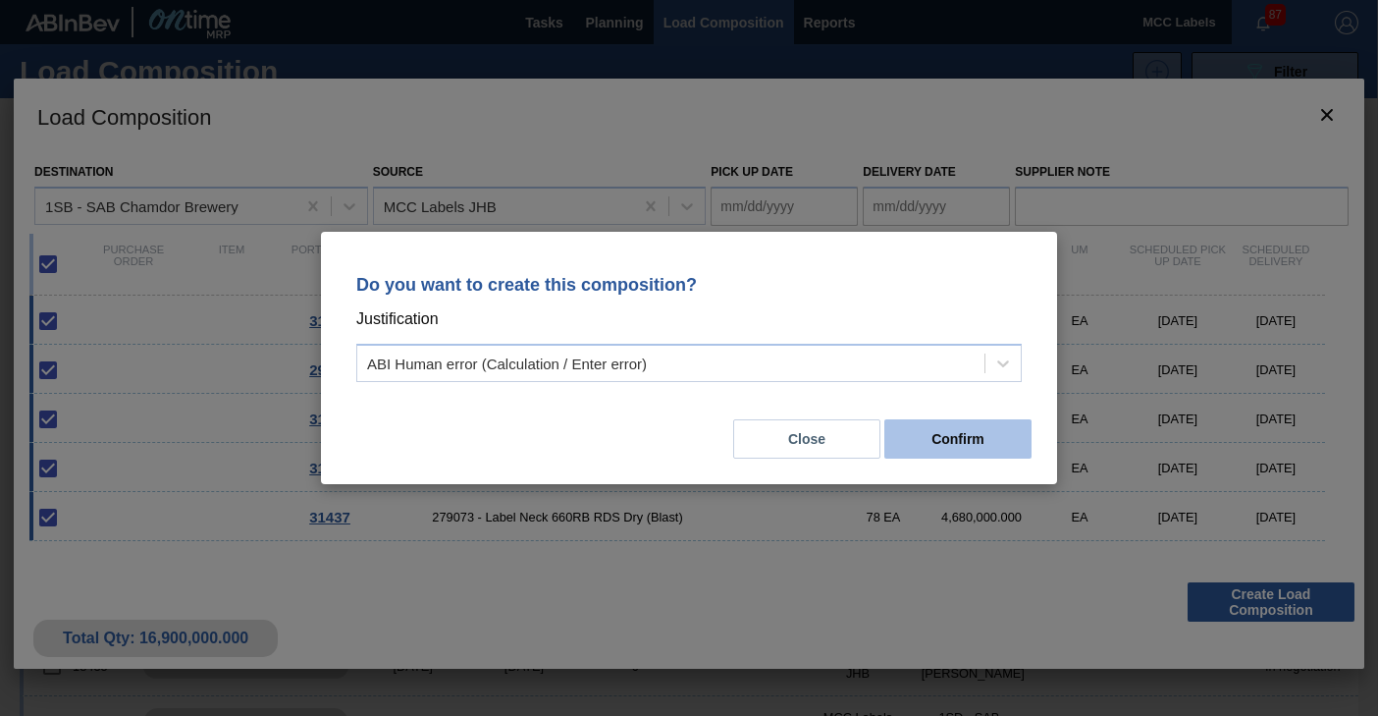
click at [922, 437] on button "Confirm" at bounding box center [958, 438] width 147 height 39
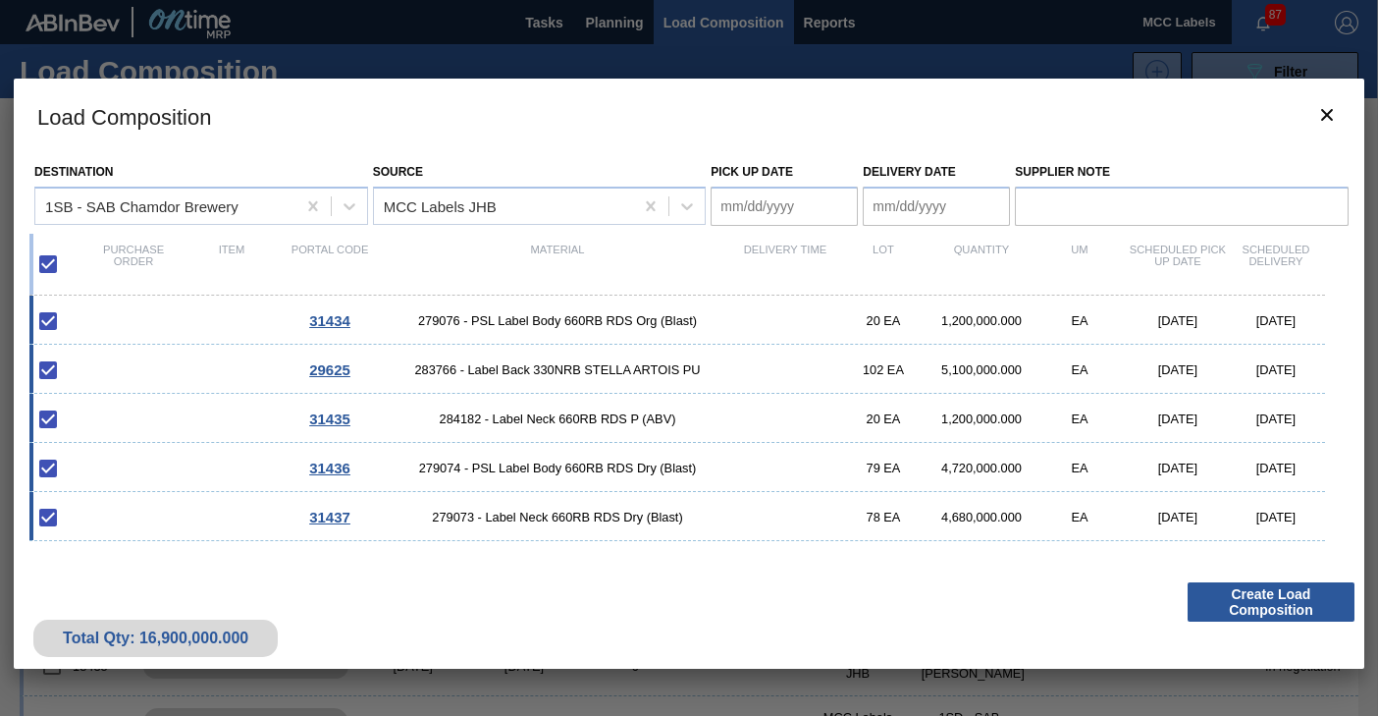
click at [806, 196] on Date "Pick up Date" at bounding box center [784, 206] width 147 height 39
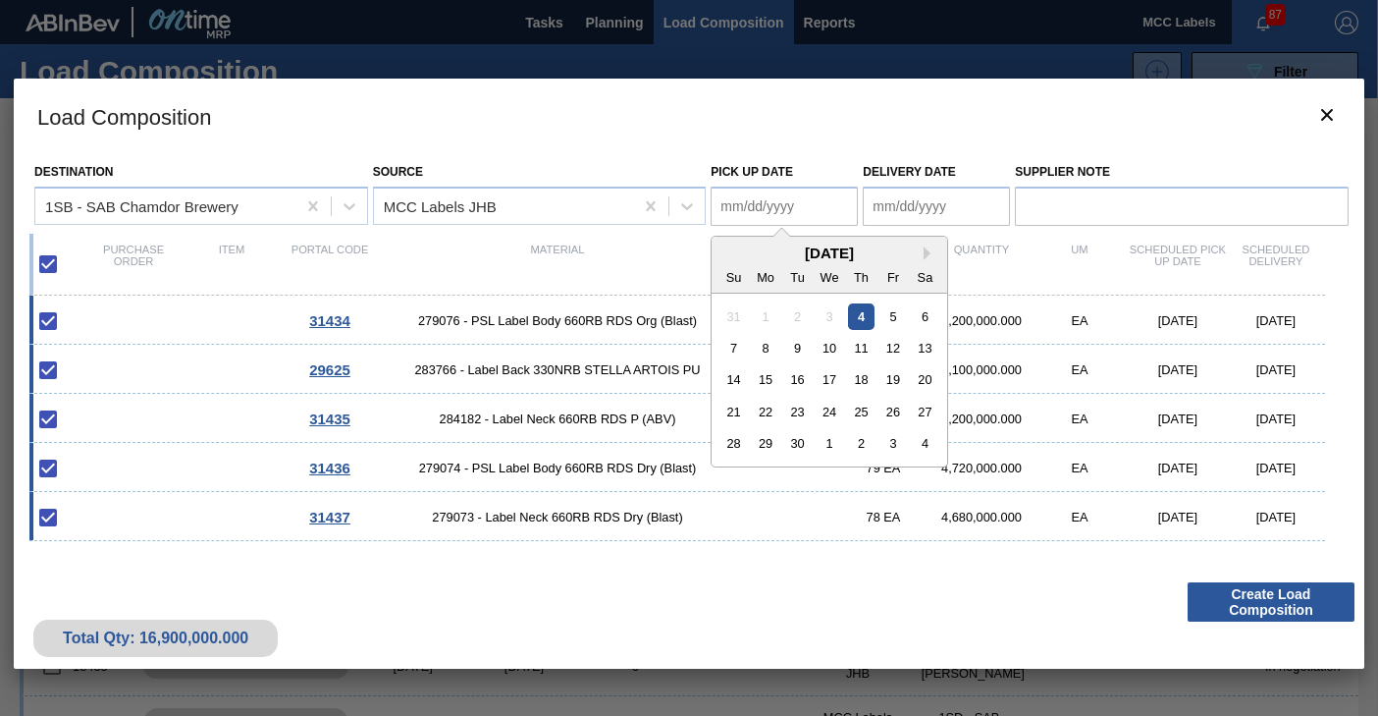
click at [891, 316] on div "5" at bounding box center [894, 315] width 27 height 27
type Date "[DATE]"
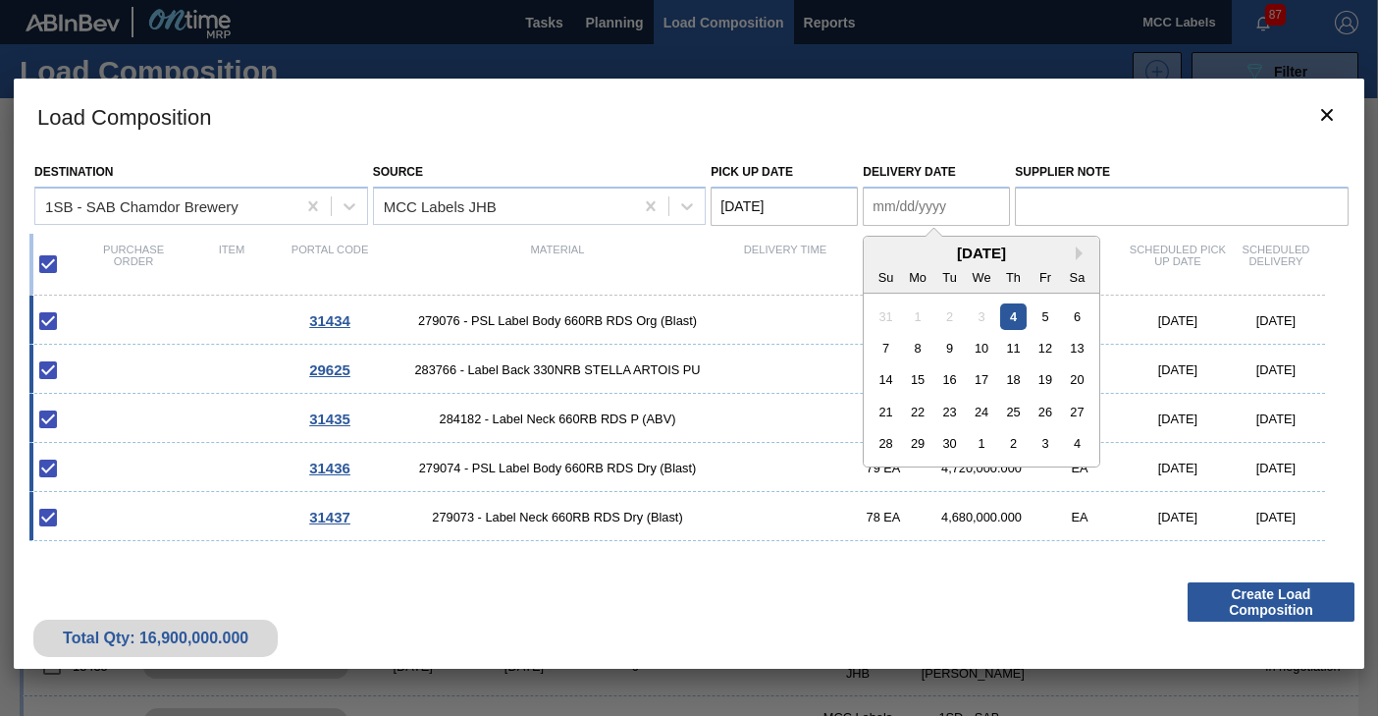
click at [907, 208] on Date "Delivery Date" at bounding box center [936, 206] width 147 height 39
click at [1048, 314] on div "5" at bounding box center [1046, 315] width 27 height 27
type Date "[DATE]"
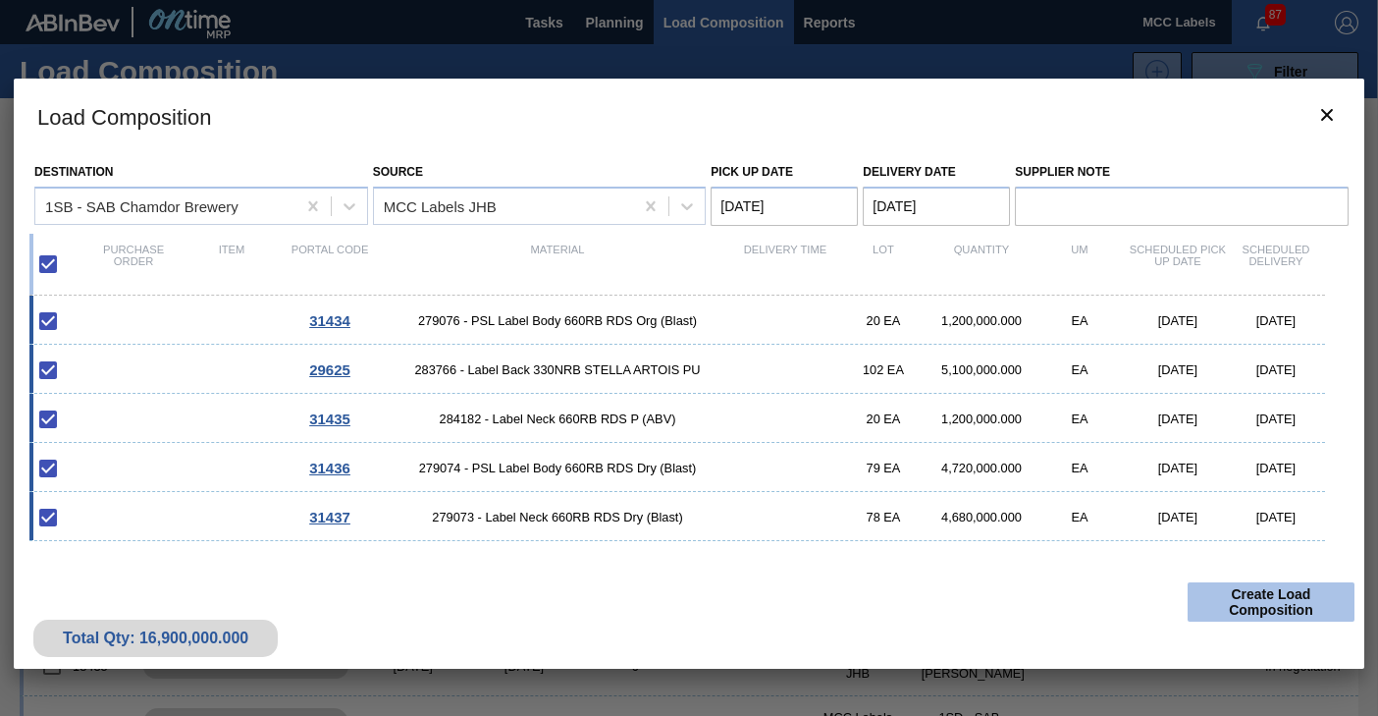
click at [1264, 609] on button "Create Load Composition" at bounding box center [1271, 601] width 167 height 39
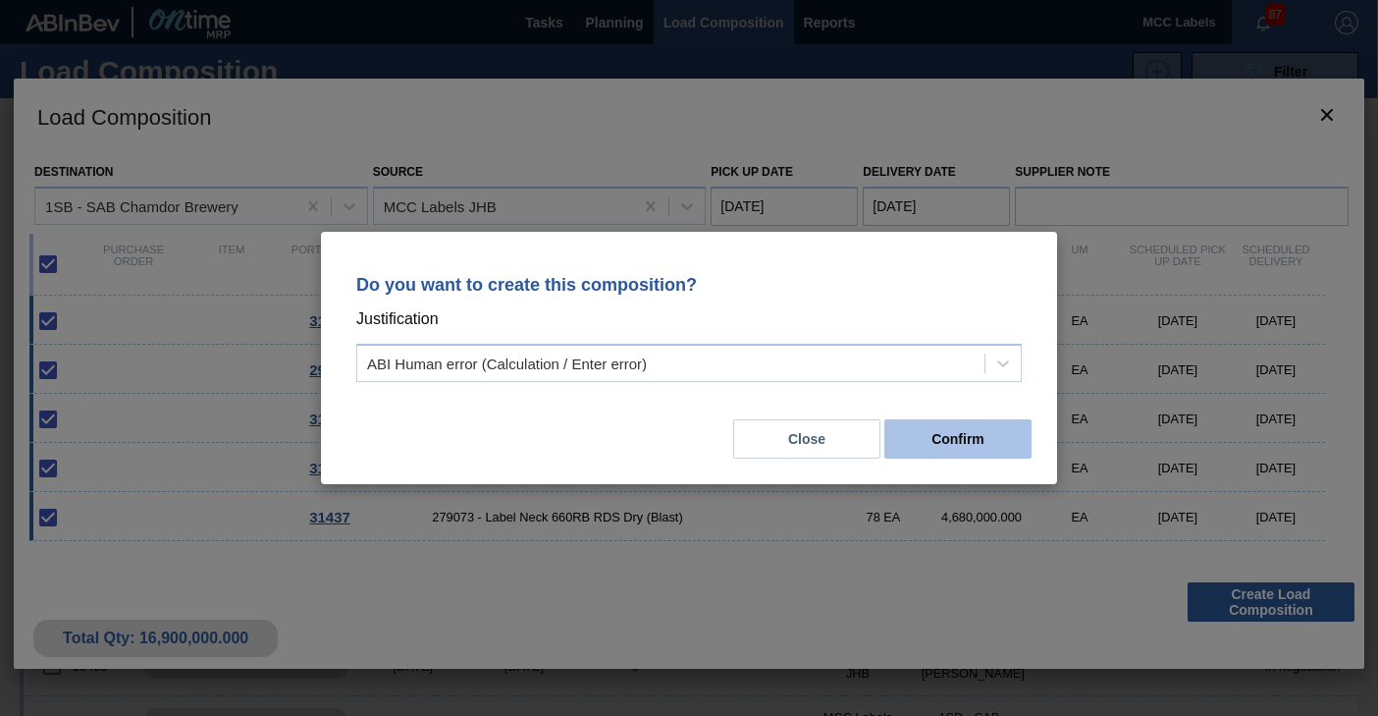
click at [942, 436] on button "Confirm" at bounding box center [958, 438] width 147 height 39
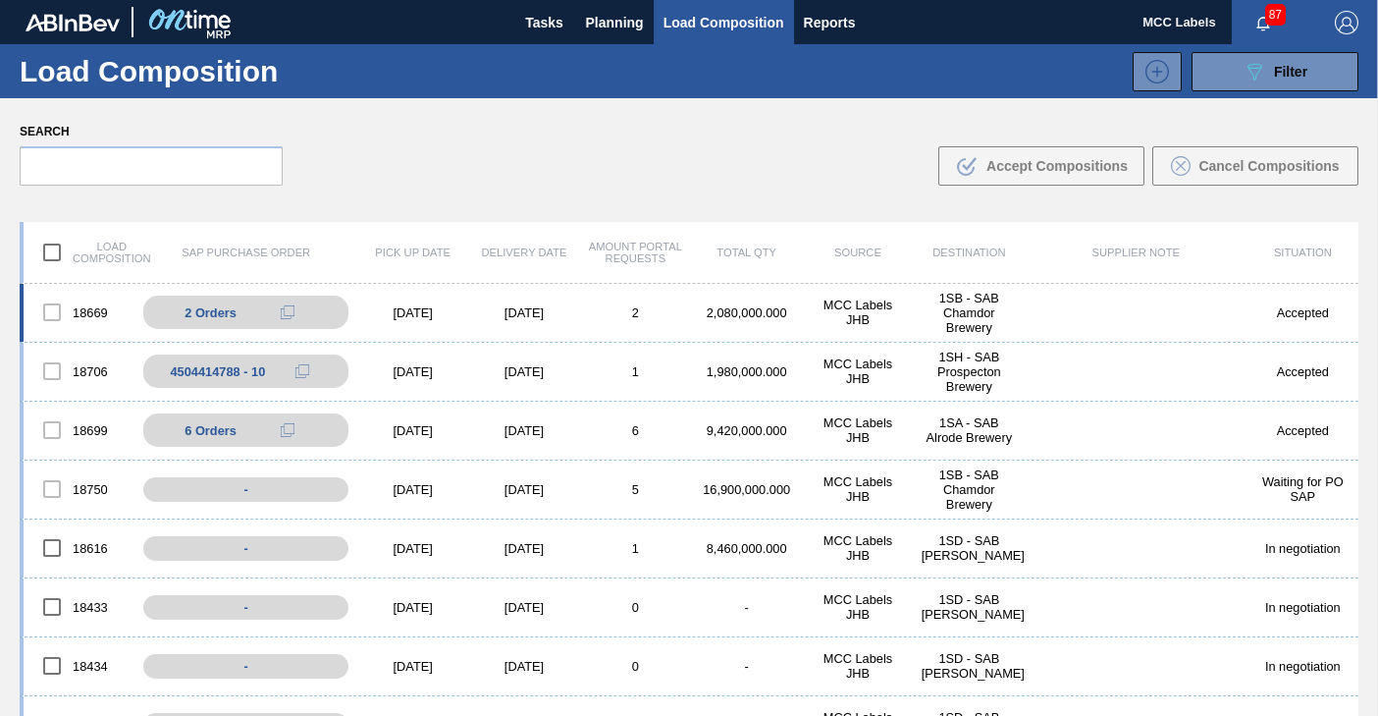
click at [920, 317] on div "1SB - SAB Chamdor Brewery" at bounding box center [969, 313] width 111 height 44
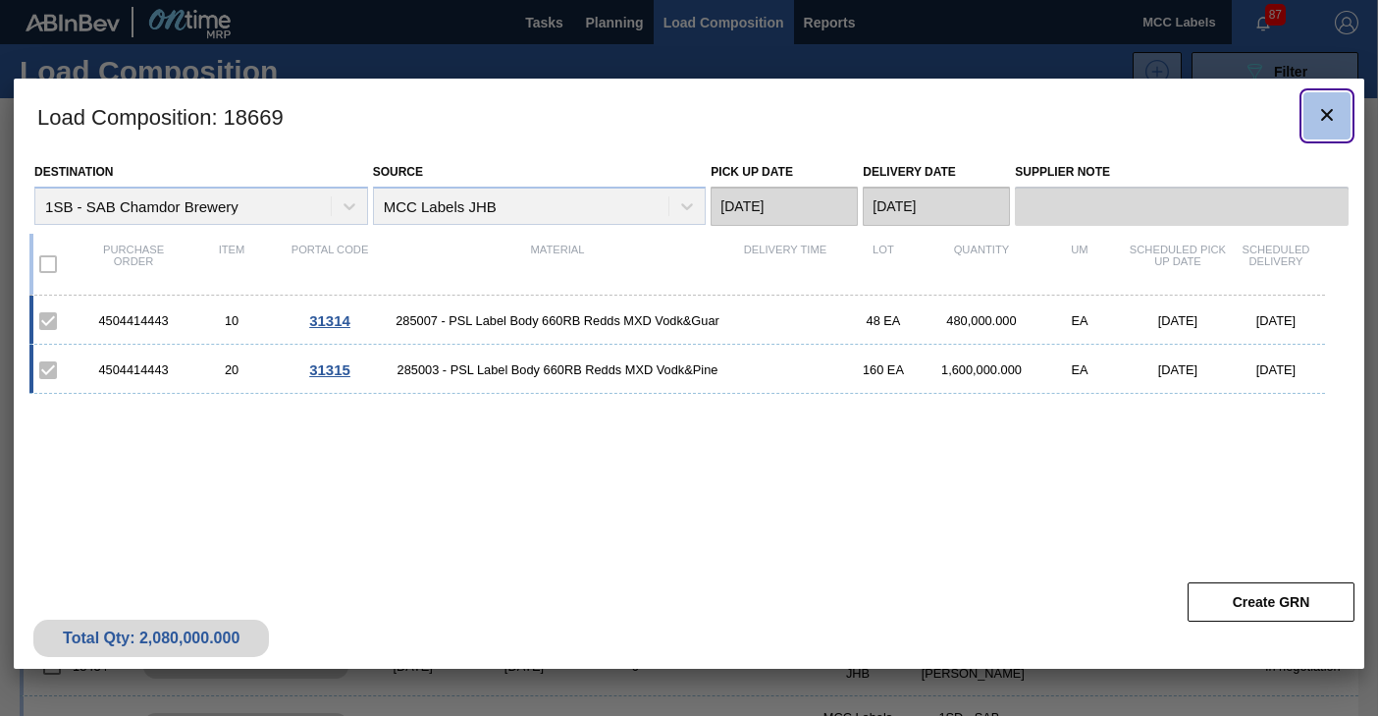
click at [1322, 112] on icon "botão de ícone" at bounding box center [1328, 115] width 24 height 24
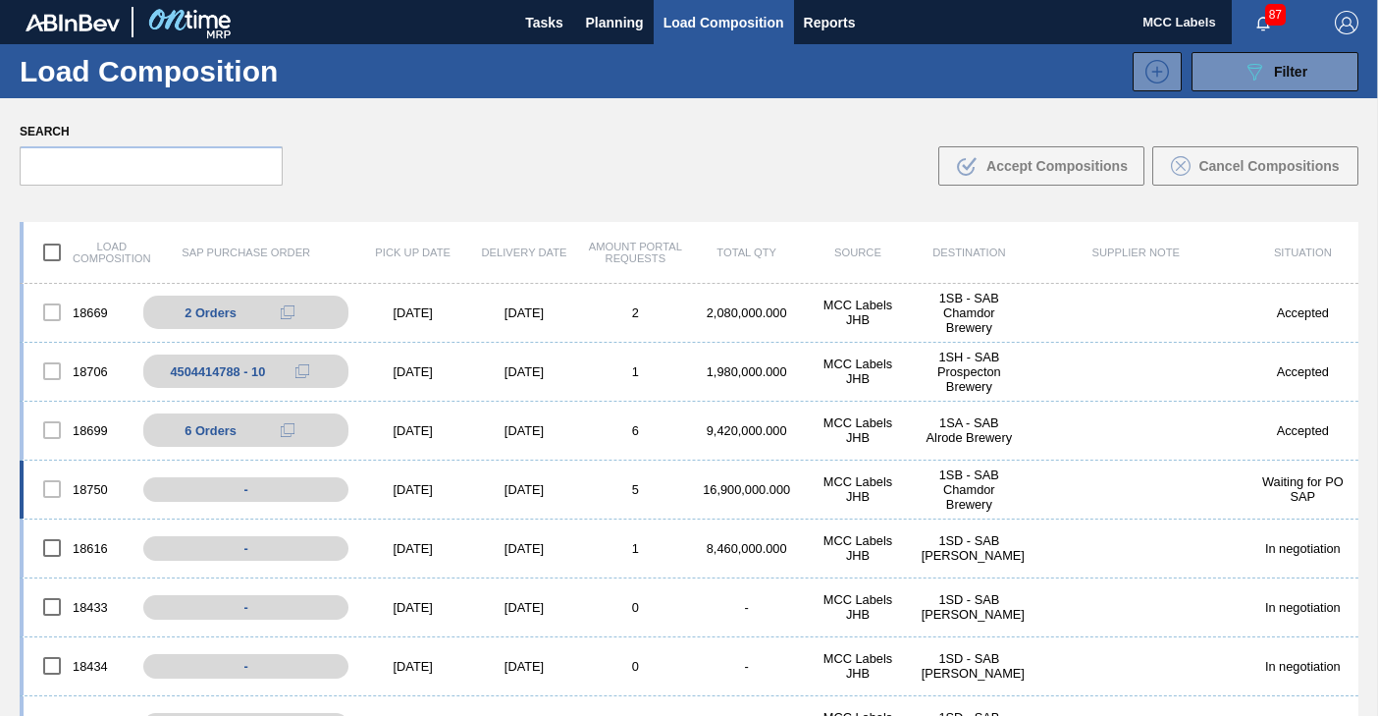
click at [794, 472] on div "18750 - [DATE] [DATE] 5 16,900,000.000 MCC Labels JHB 1SB - SAB Chamdor Brewery…" at bounding box center [689, 489] width 1339 height 59
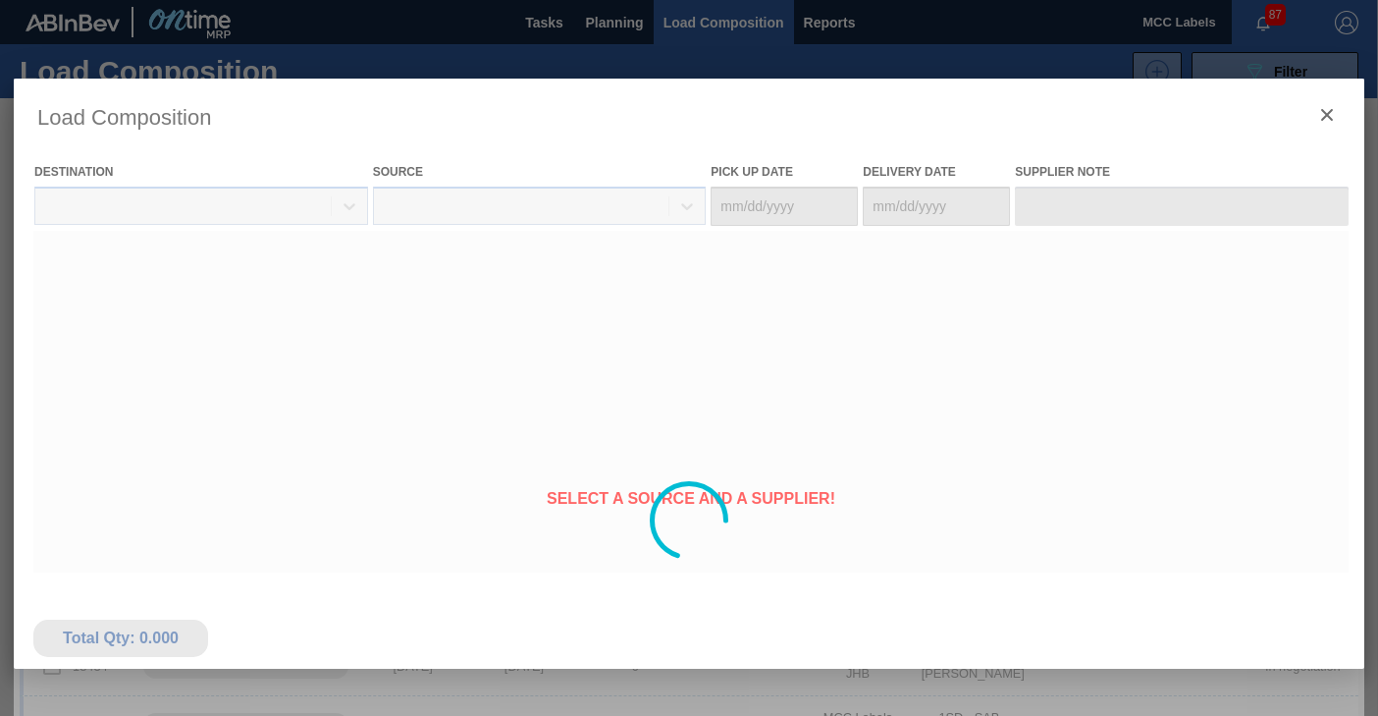
click at [754, 481] on div at bounding box center [689, 521] width 1351 height 884
type Date "[DATE]"
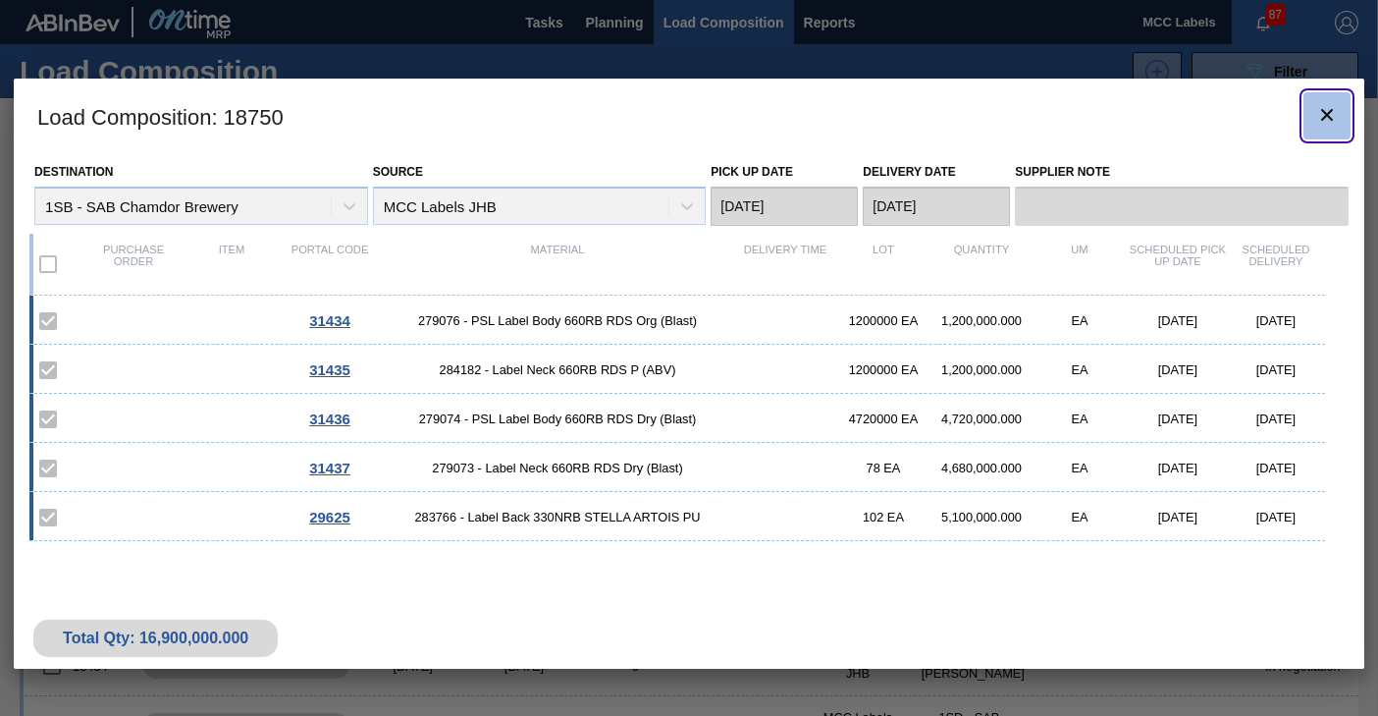
click at [1322, 113] on icon "botão de ícone" at bounding box center [1328, 115] width 24 height 24
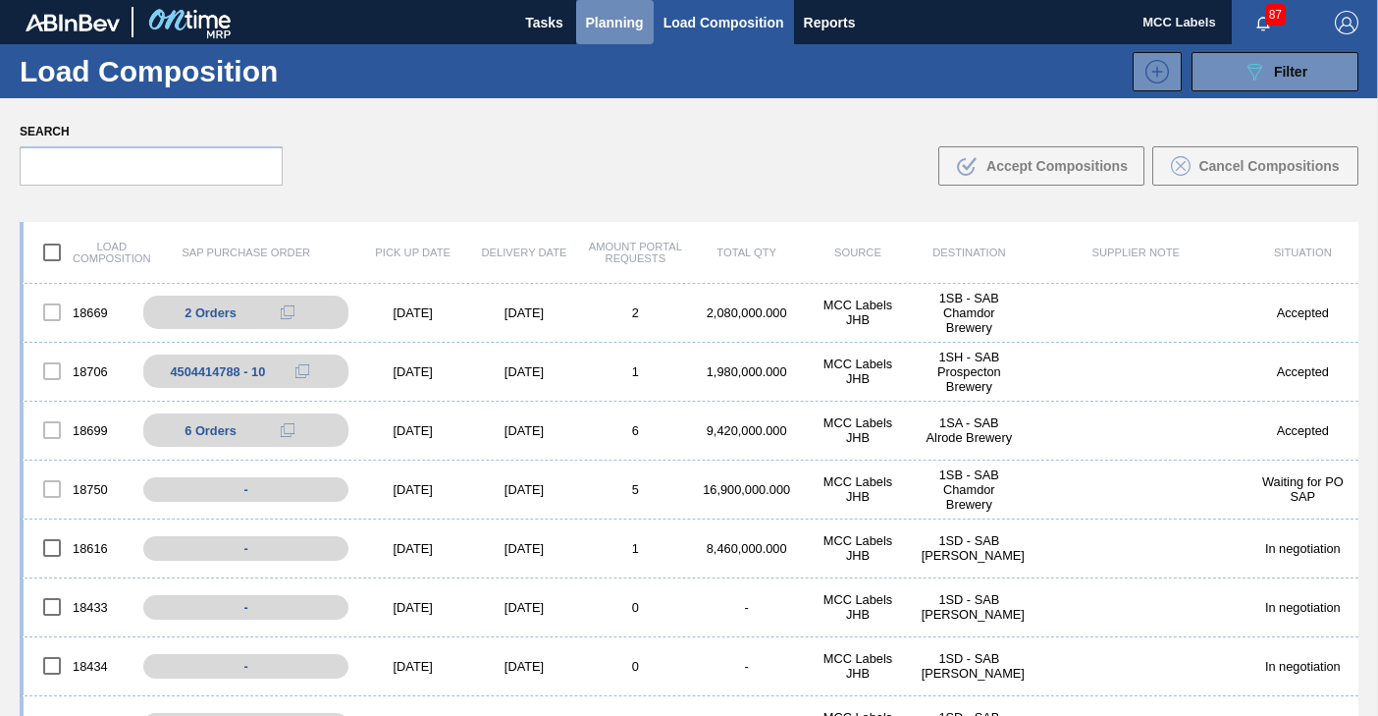
click at [616, 11] on span "Planning" at bounding box center [615, 23] width 58 height 24
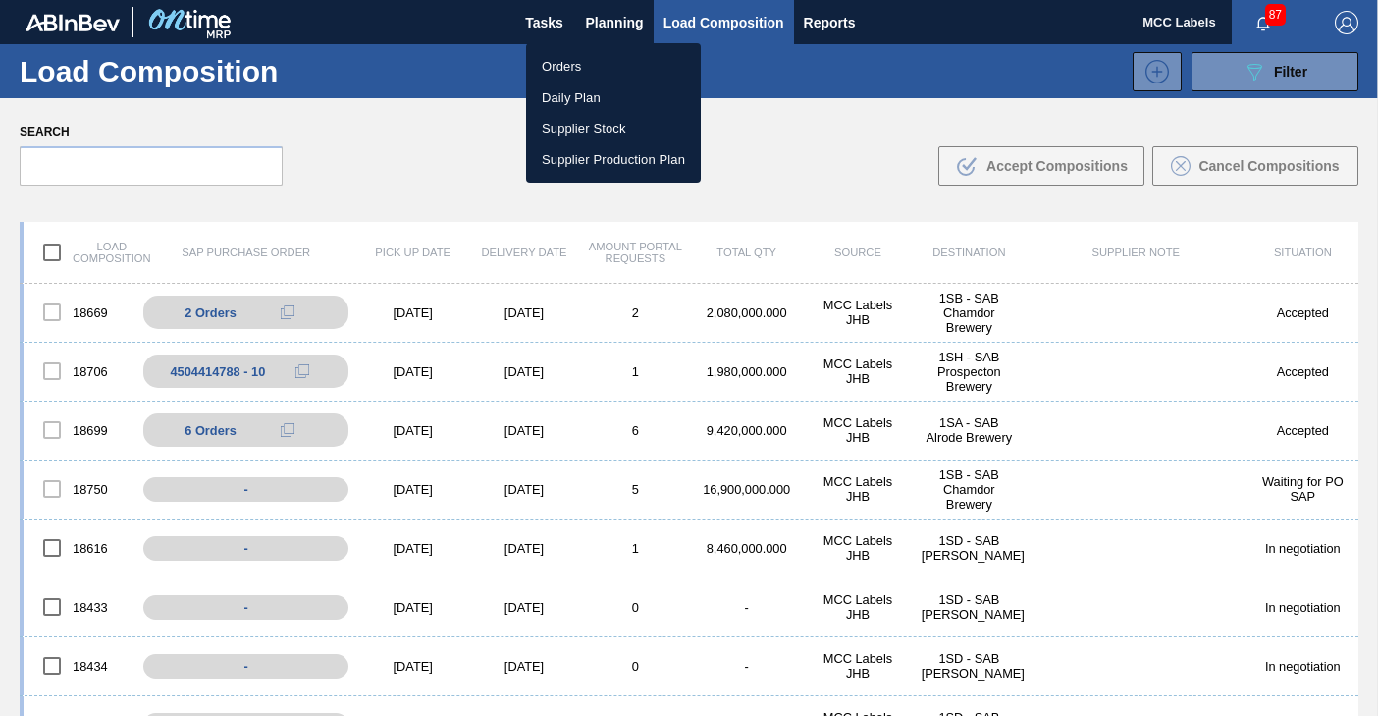
click at [571, 56] on li "Orders" at bounding box center [613, 66] width 175 height 31
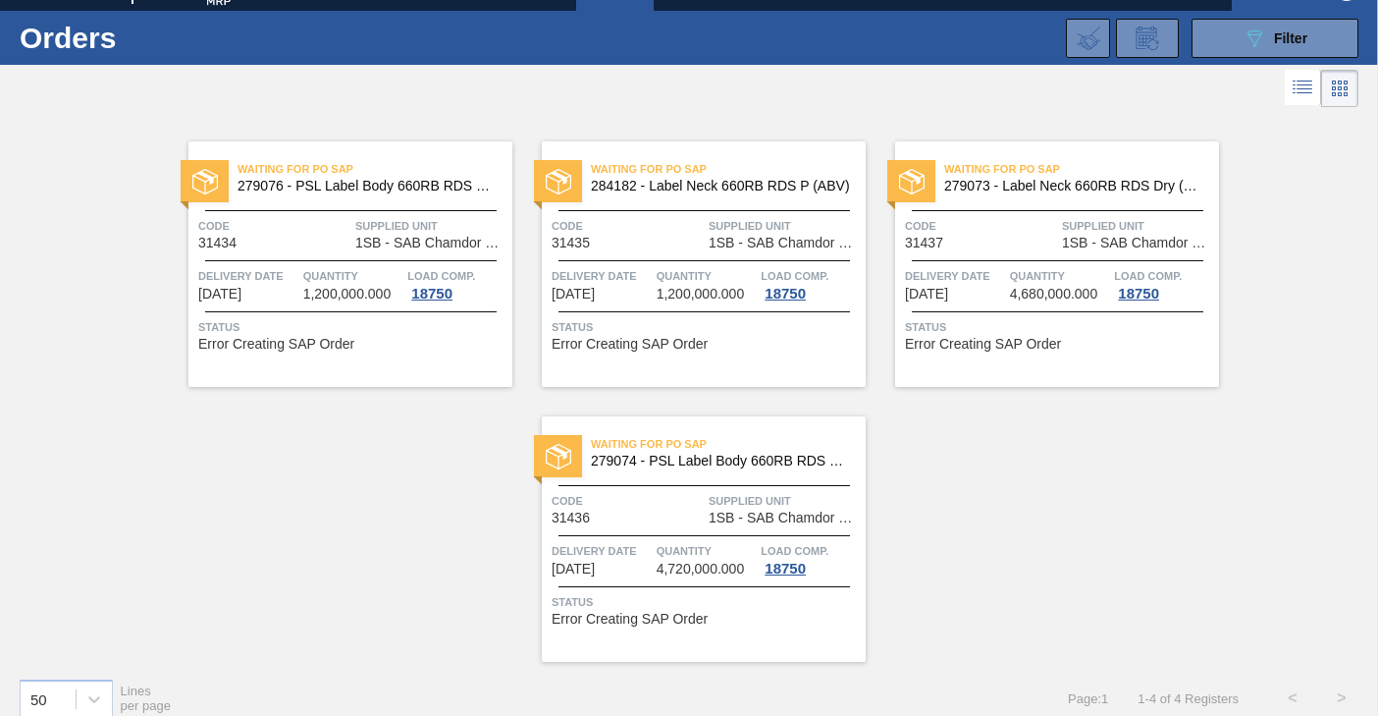
scroll to position [52, 0]
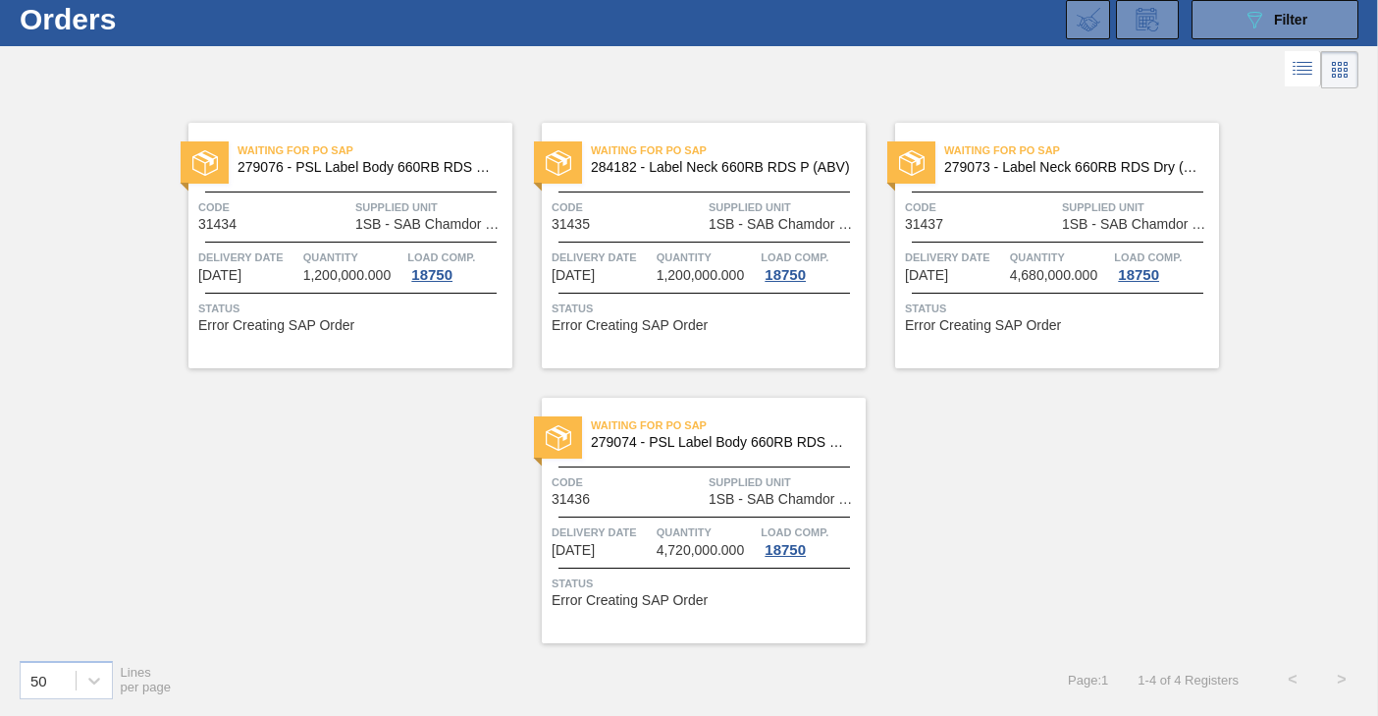
click at [689, 264] on span "Quantity" at bounding box center [707, 257] width 100 height 20
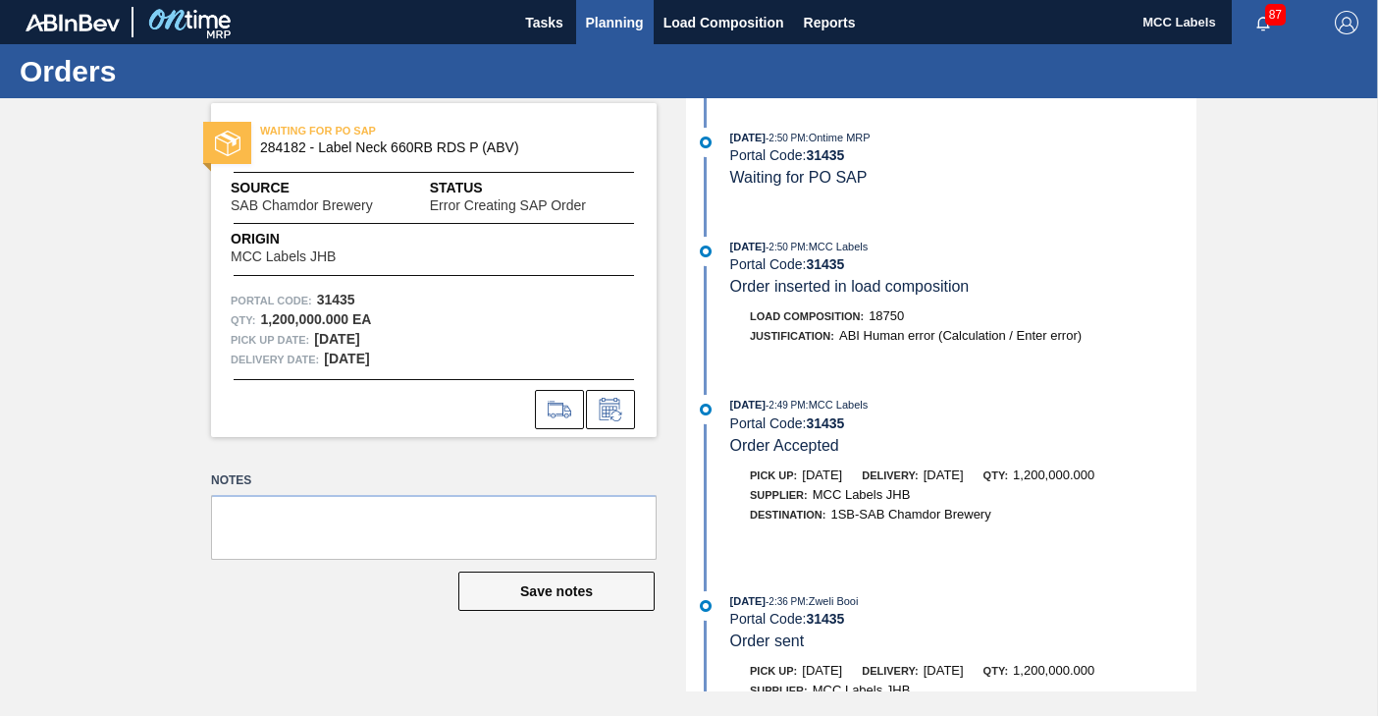
click at [593, 25] on span "Planning" at bounding box center [615, 23] width 58 height 24
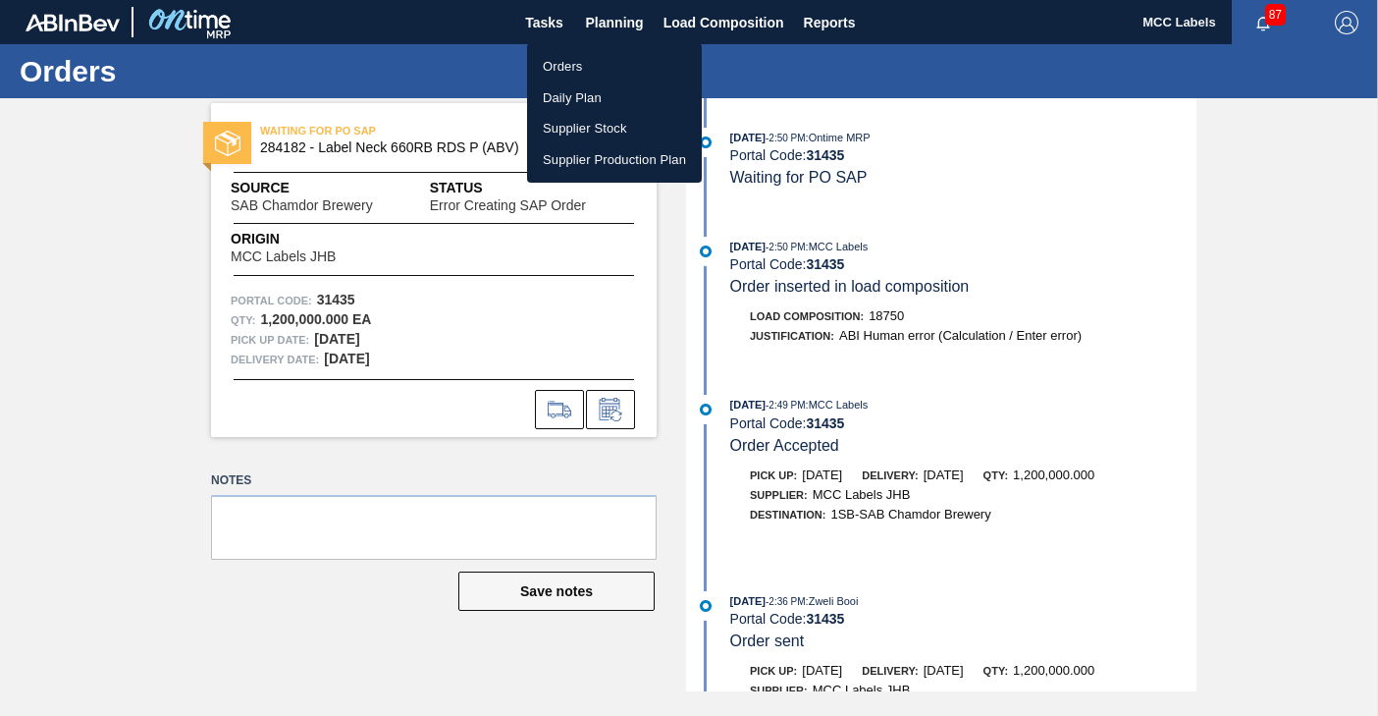
click at [558, 65] on li "Orders" at bounding box center [614, 66] width 175 height 31
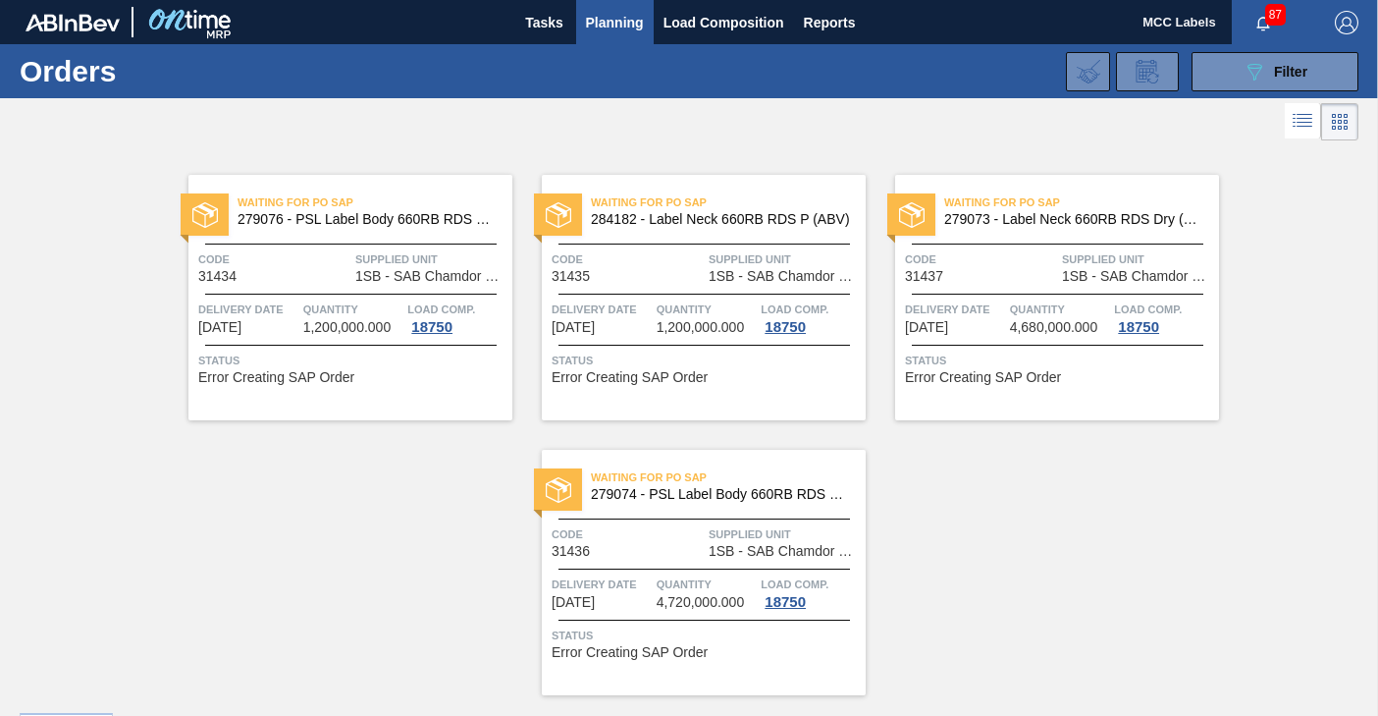
click at [327, 322] on span "1,200,000.000" at bounding box center [347, 327] width 88 height 15
